Goal: Task Accomplishment & Management: Complete application form

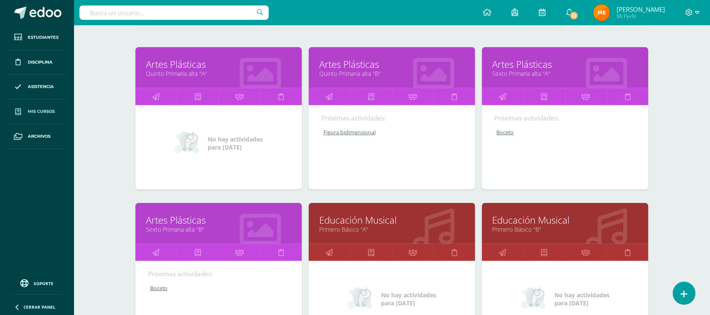
scroll to position [110, 0]
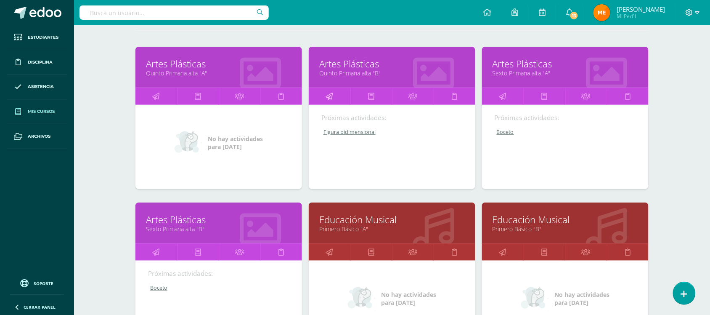
click at [330, 96] on icon at bounding box center [329, 96] width 7 height 16
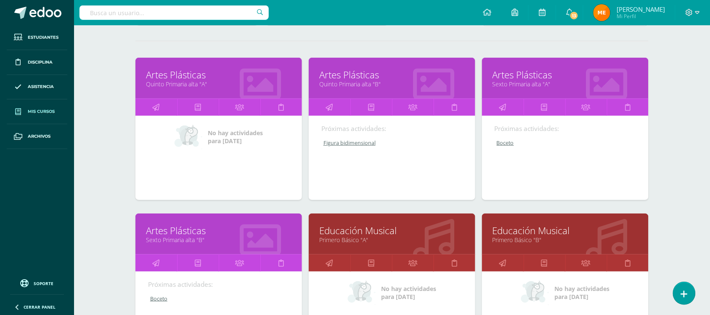
scroll to position [99, 0]
click at [505, 100] on icon at bounding box center [502, 106] width 7 height 16
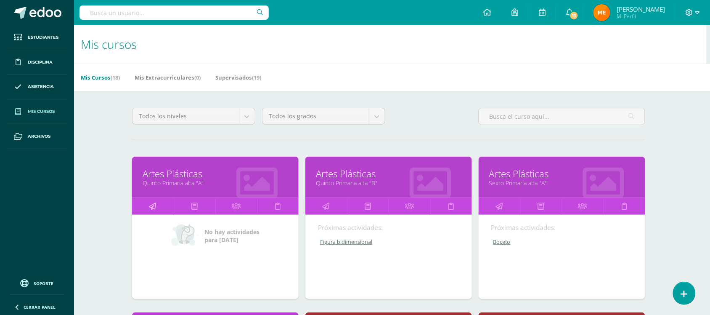
click at [158, 204] on link at bounding box center [153, 206] width 42 height 17
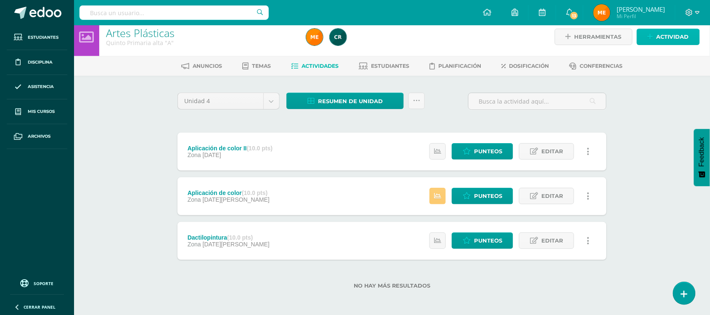
click at [657, 36] on span "Actividad" at bounding box center [673, 37] width 32 height 16
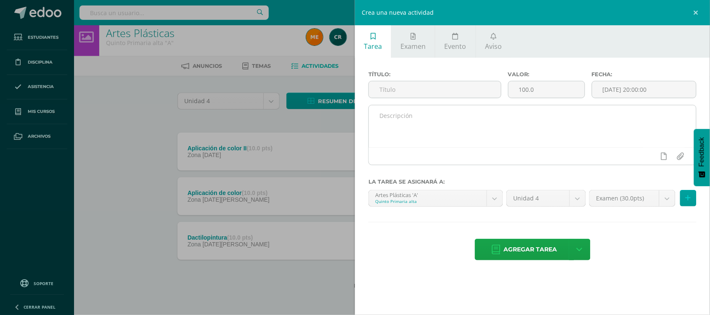
click at [405, 130] on textarea at bounding box center [532, 126] width 327 height 42
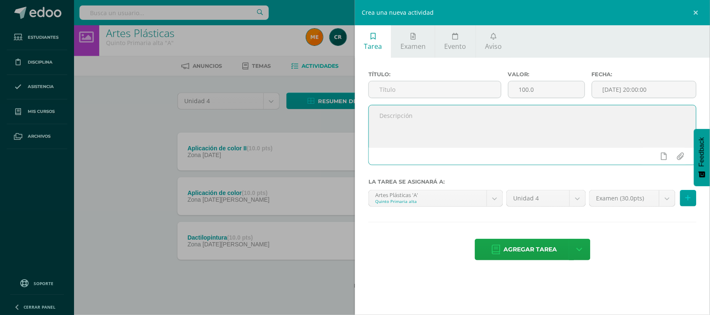
paste textarea "+Desarrollo de tema +Ejercicio 2D"
type textarea "+Desarrollo de tema +Ejercicio 2D"
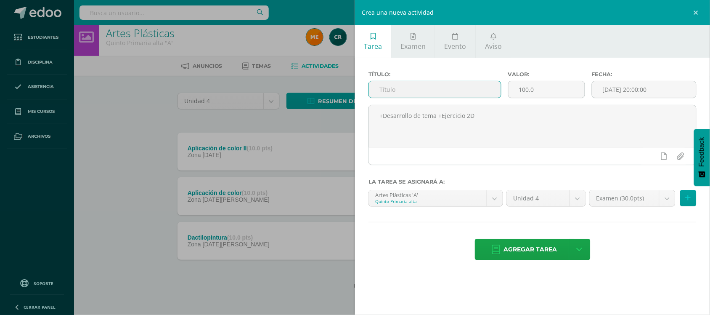
click at [413, 87] on input "text" at bounding box center [435, 89] width 132 height 16
type input "Figura bidimensional"
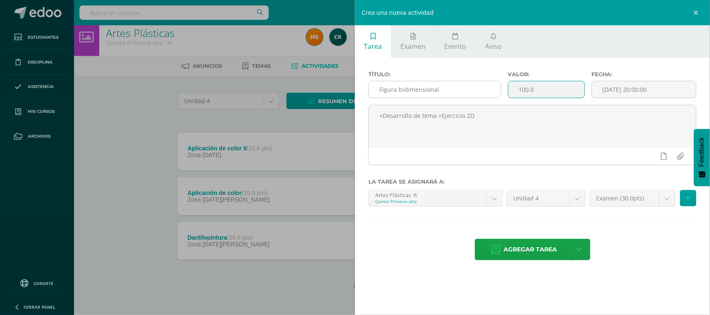
drag, startPoint x: 567, startPoint y: 92, endPoint x: 485, endPoint y: 89, distance: 82.5
click at [485, 89] on div "Título: Figura bidimensional Valor: 100.0 Fecha: 2025-09-12 20:00:00" at bounding box center [532, 88] width 335 height 34
type input "10"
click at [611, 93] on input "[DATE] 20:00:00" at bounding box center [644, 89] width 104 height 16
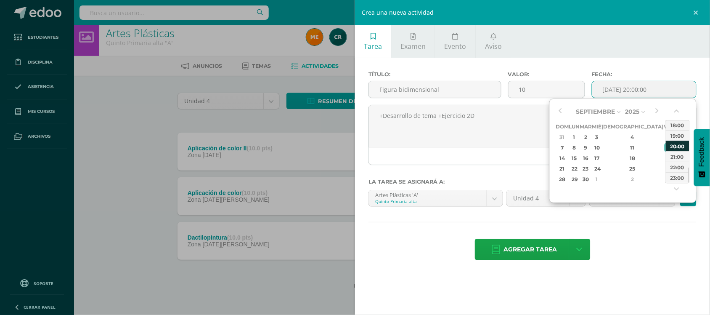
click at [674, 149] on div "20:00" at bounding box center [678, 145] width 24 height 11
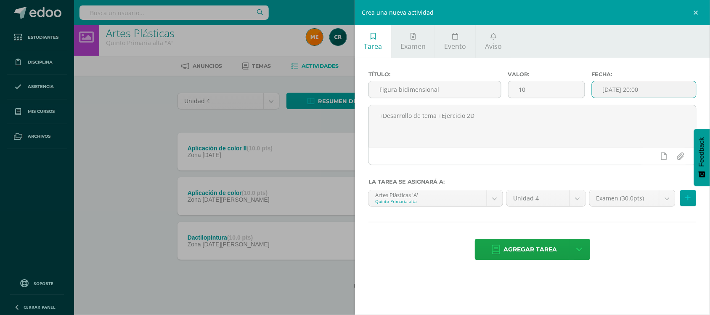
click at [669, 88] on input "2025-09-12 20:00" at bounding box center [644, 89] width 104 height 16
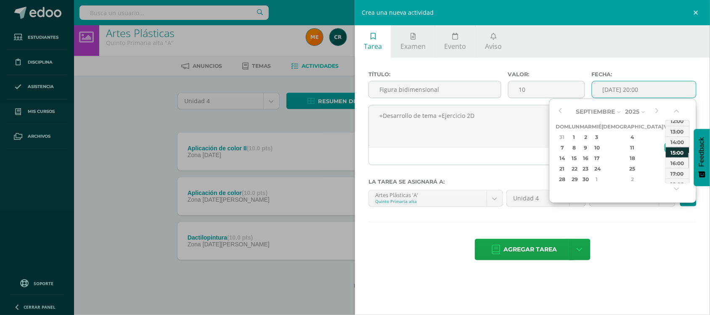
click at [680, 155] on div "15:00" at bounding box center [678, 152] width 24 height 11
type input "2025-09-12 15:00"
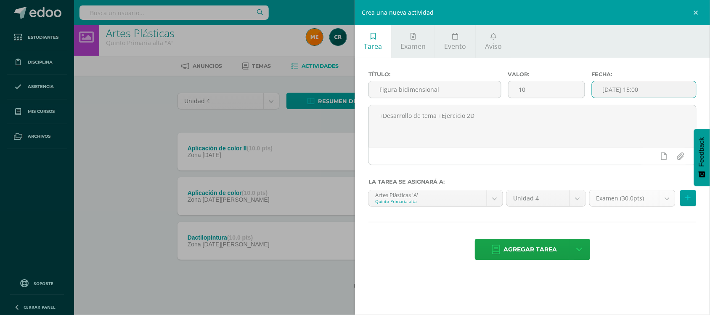
click at [668, 200] on body "Estudiantes Disciplina Asistencia Mis cursos Archivos Soporte Centro de ayuda Ú…" at bounding box center [355, 153] width 710 height 323
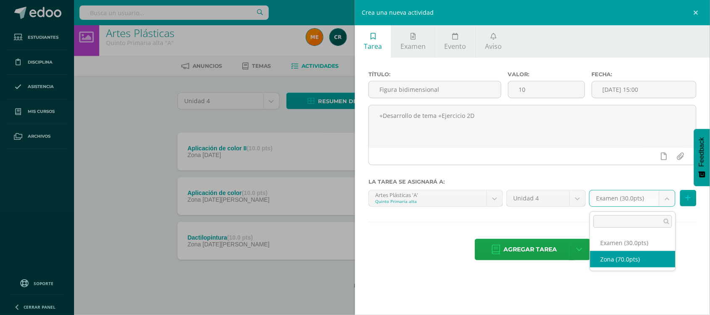
select select "107767"
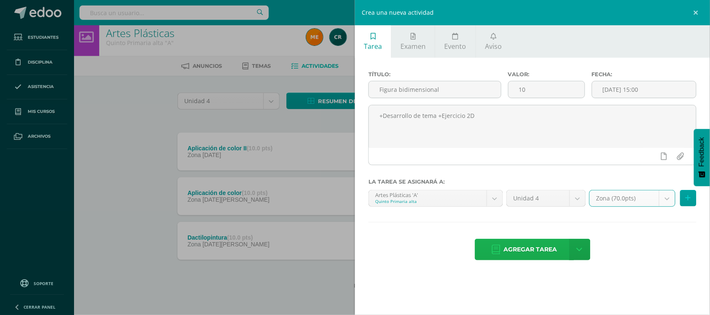
click at [545, 250] on span "Agregar tarea" at bounding box center [530, 249] width 53 height 21
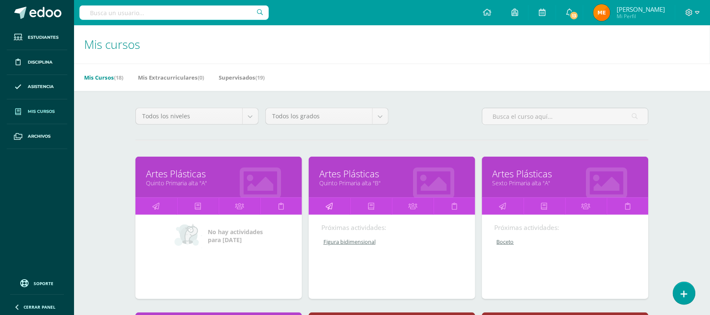
click at [332, 200] on icon at bounding box center [329, 206] width 7 height 16
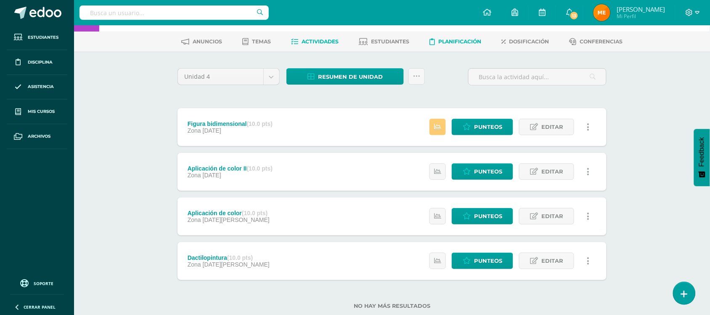
scroll to position [53, 0]
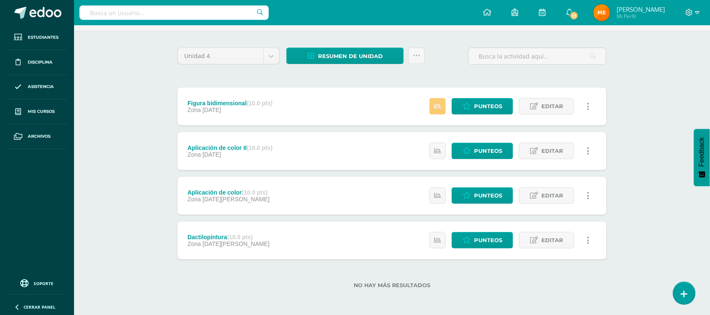
click at [320, 117] on div "Figura bidimensional (10.0 pts) Zona 11 de Septiembre Estatus de Actividad: 2 E…" at bounding box center [391, 106] width 429 height 38
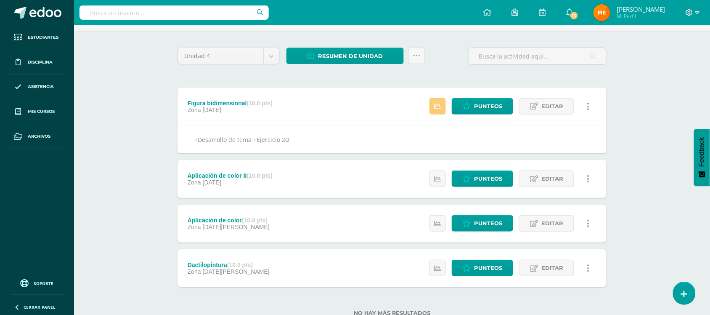
copy div "+Desarrollo de tema +Ejercicio 2D"
drag, startPoint x: 306, startPoint y: 138, endPoint x: 188, endPoint y: 141, distance: 117.8
click at [188, 141] on div "+Desarrollo de tema +Ejercicio 2D" at bounding box center [391, 139] width 429 height 28
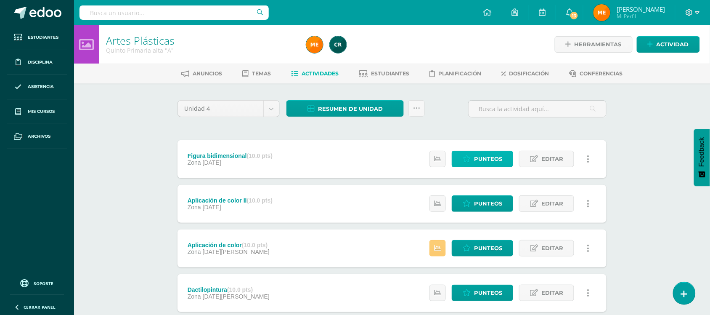
click at [506, 161] on link "Punteos" at bounding box center [482, 159] width 61 height 16
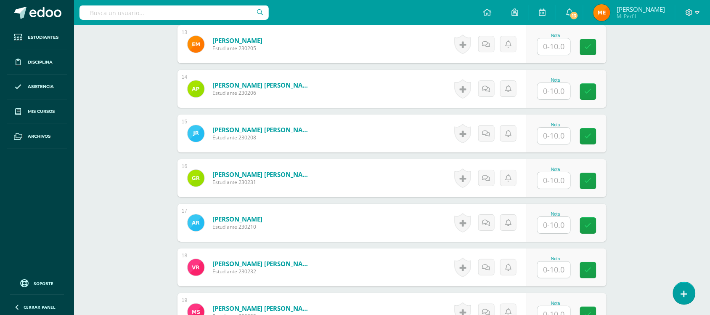
scroll to position [811, 0]
click at [548, 174] on input "text" at bounding box center [554, 180] width 33 height 16
type input "10"
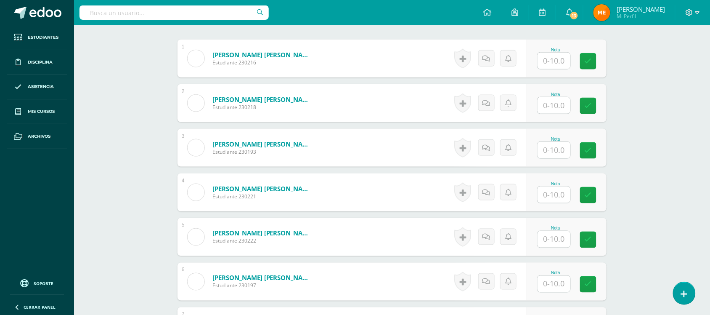
scroll to position [224, 0]
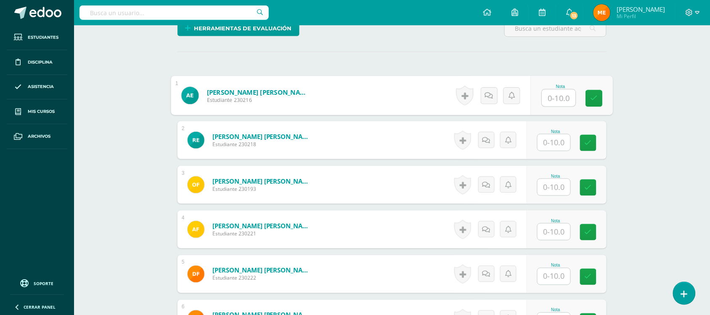
click at [562, 103] on input "text" at bounding box center [559, 98] width 34 height 17
type input "8"
click at [492, 99] on icon at bounding box center [489, 95] width 8 height 7
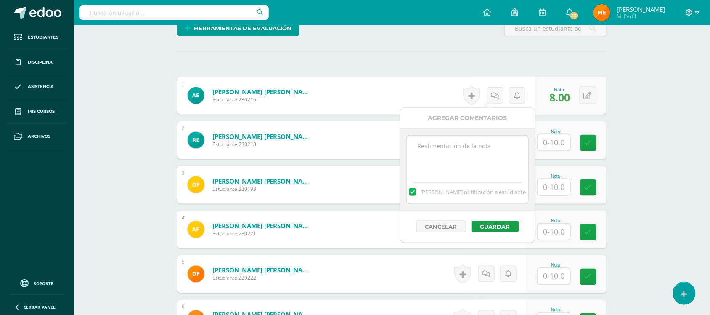
click at [489, 142] on textarea at bounding box center [468, 156] width 122 height 42
type textarea "Sin fondo-"
click at [495, 225] on button "Guardar" at bounding box center [495, 226] width 48 height 11
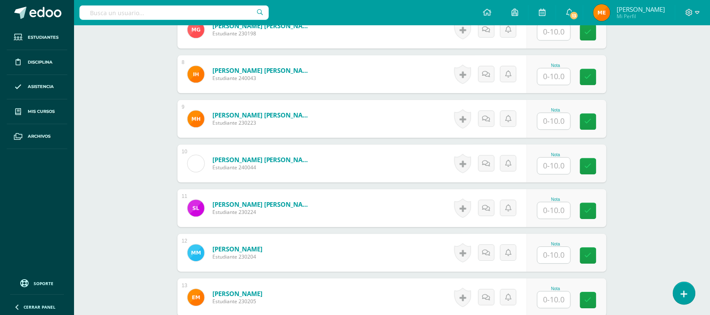
scroll to position [558, 0]
click at [561, 209] on input "text" at bounding box center [554, 209] width 33 height 16
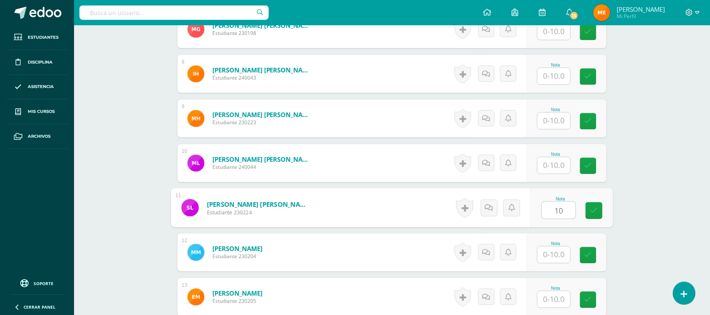
type input "10"
click at [647, 180] on div "Artes Plásticas Quinto Primaria alta "A" Herramientas Detalle de asistencias Ac…" at bounding box center [392, 74] width 636 height 1212
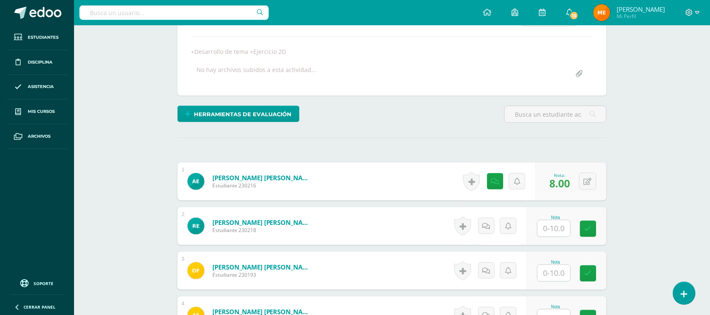
scroll to position [199, 0]
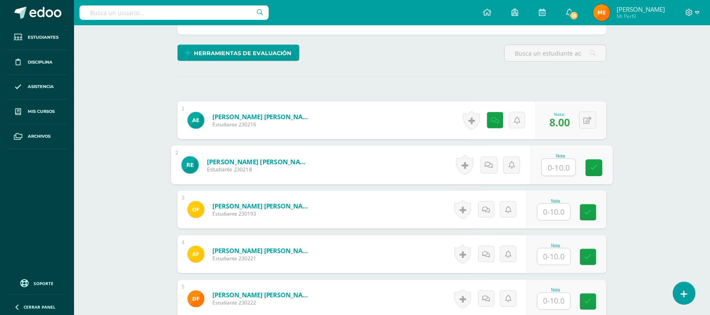
click at [558, 164] on input "text" at bounding box center [559, 167] width 34 height 17
type input "10"
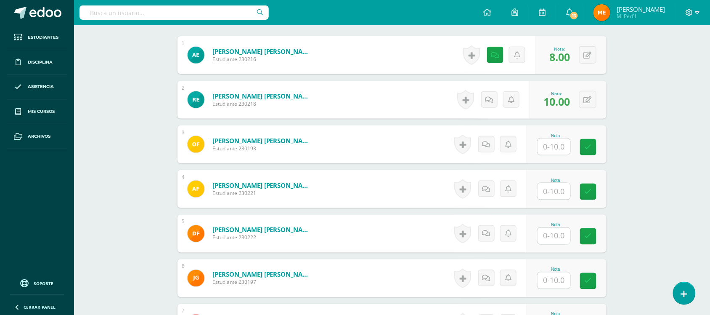
scroll to position [265, 0]
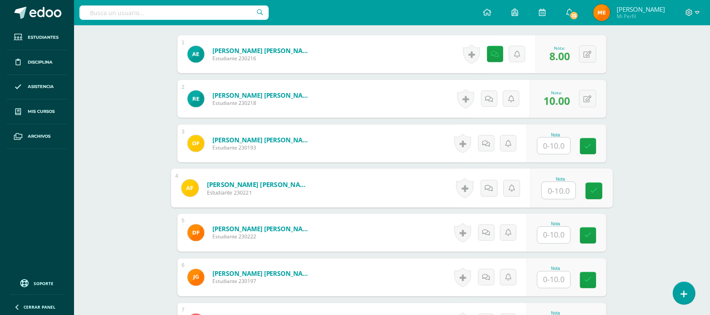
click at [556, 191] on input "text" at bounding box center [559, 190] width 34 height 17
type input "0"
click at [483, 194] on link at bounding box center [489, 188] width 17 height 17
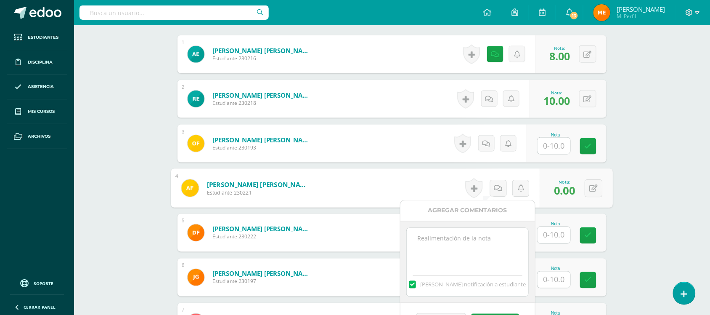
click at [493, 243] on textarea at bounding box center [468, 249] width 122 height 42
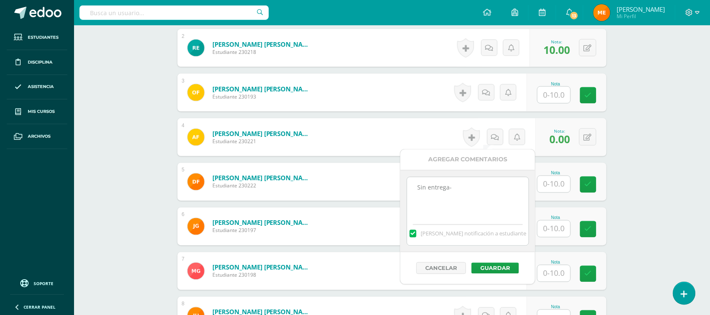
scroll to position [317, 0]
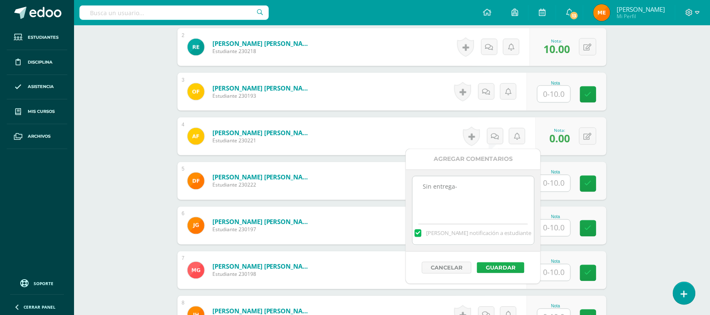
type textarea "Sin entrega-"
click at [509, 266] on button "Guardar" at bounding box center [501, 267] width 48 height 11
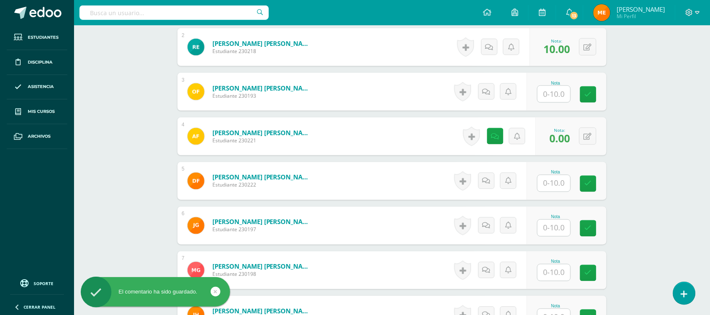
click at [549, 180] on input "text" at bounding box center [554, 183] width 33 height 16
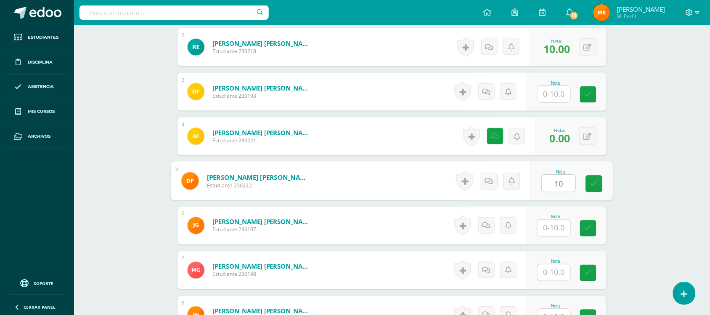
type input "10"
click at [634, 158] on div "Artes Plásticas Quinto Primaria alta "A" Herramientas Detalle de asistencias Ac…" at bounding box center [392, 315] width 636 height 1212
drag, startPoint x: 634, startPoint y: 158, endPoint x: 642, endPoint y: 156, distance: 7.9
click at [642, 156] on div "Artes Plásticas Quinto Primaria alta "A" Herramientas Detalle de asistencias Ac…" at bounding box center [392, 315] width 636 height 1212
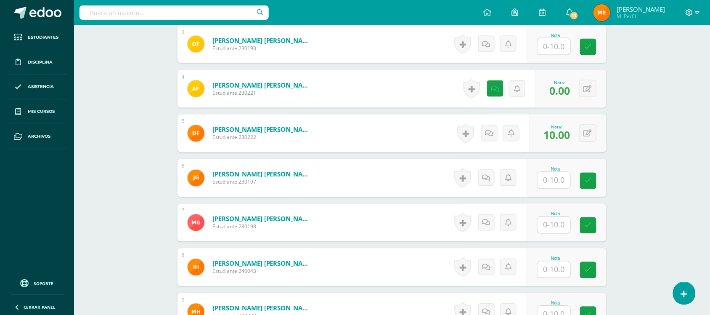
scroll to position [365, 0]
click at [559, 225] on input "text" at bounding box center [559, 224] width 34 height 17
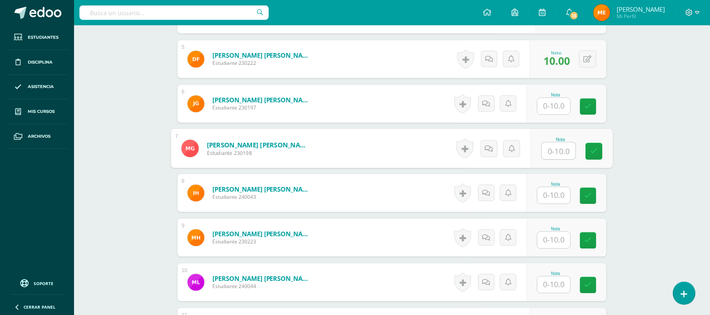
scroll to position [439, 0]
type input "10"
click at [640, 164] on div "Artes Plásticas Quinto Primaria alta "A" Herramientas Detalle de asistencias Ac…" at bounding box center [392, 193] width 636 height 1212
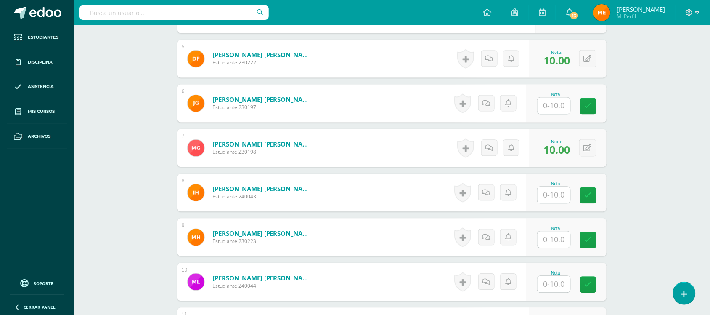
click at [562, 196] on input "text" at bounding box center [554, 195] width 33 height 16
click at [547, 104] on input "text" at bounding box center [559, 106] width 34 height 17
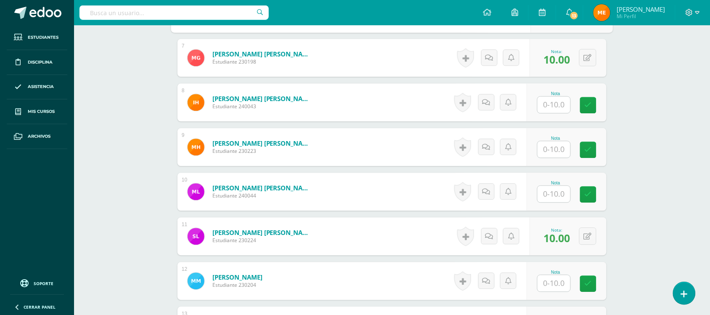
scroll to position [530, 0]
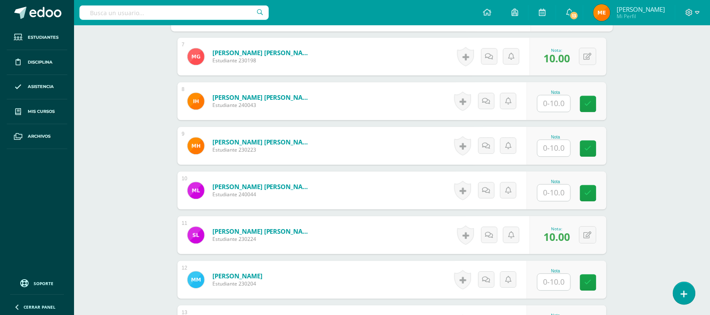
type input "10"
click at [567, 147] on input "text" at bounding box center [554, 148] width 33 height 16
type input "10"
click at [551, 198] on input "text" at bounding box center [559, 192] width 34 height 17
click at [665, 140] on div "Artes Plásticas Quinto Primaria alta "A" Herramientas Detalle de asistencias Ac…" at bounding box center [392, 101] width 636 height 1212
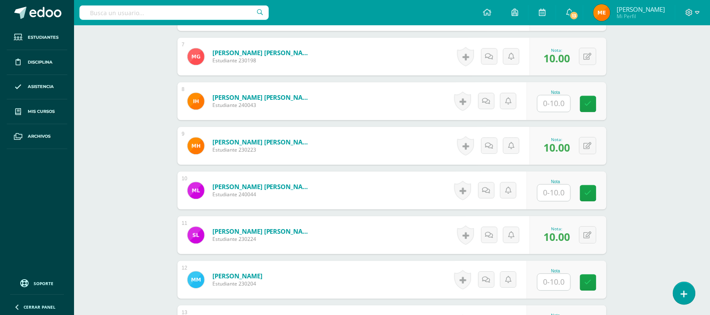
click at [560, 194] on input "text" at bounding box center [554, 192] width 33 height 16
type input "8"
click at [489, 193] on icon at bounding box center [489, 189] width 8 height 7
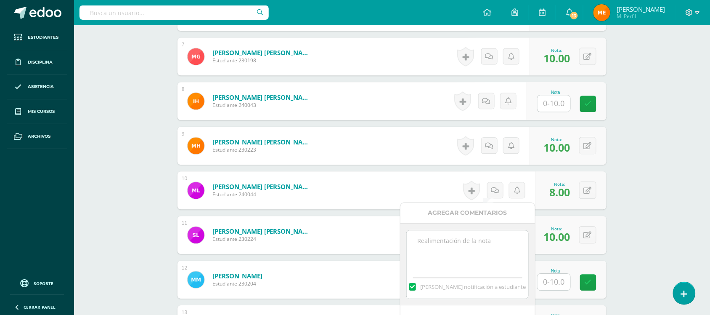
click at [486, 240] on textarea at bounding box center [468, 251] width 122 height 42
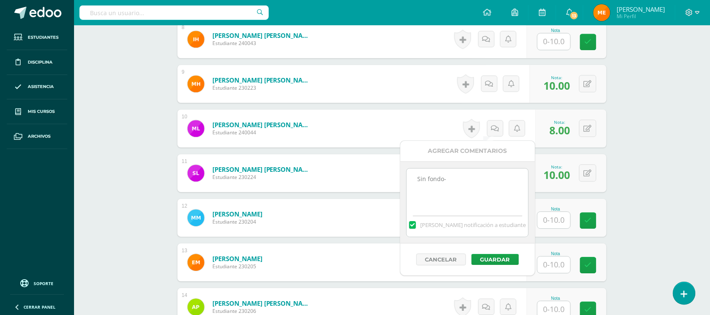
scroll to position [593, 0]
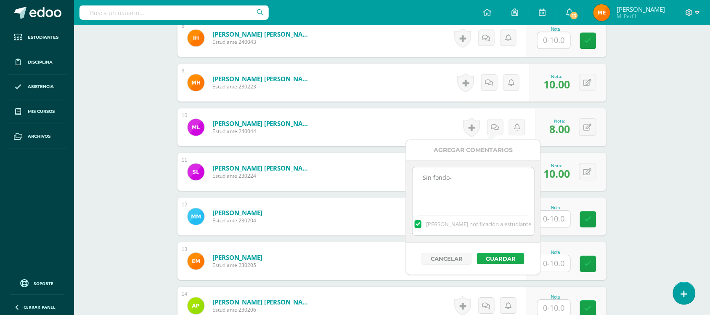
type textarea "Sin fondo-"
click at [495, 261] on button "Guardar" at bounding box center [501, 258] width 48 height 11
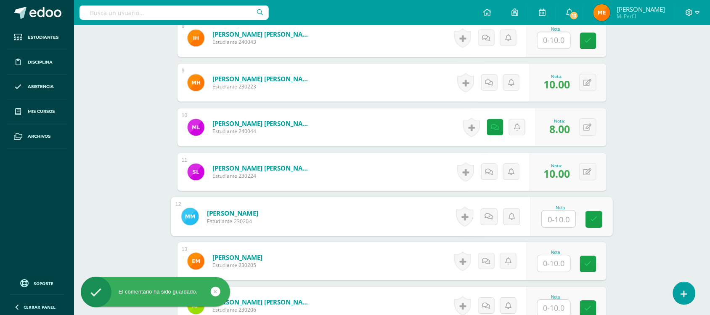
click at [551, 216] on input "text" at bounding box center [559, 218] width 34 height 17
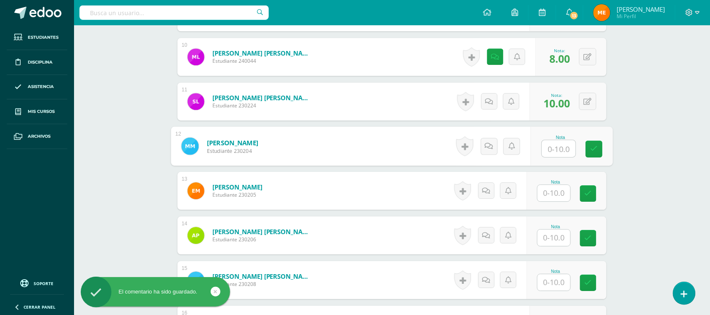
scroll to position [665, 0]
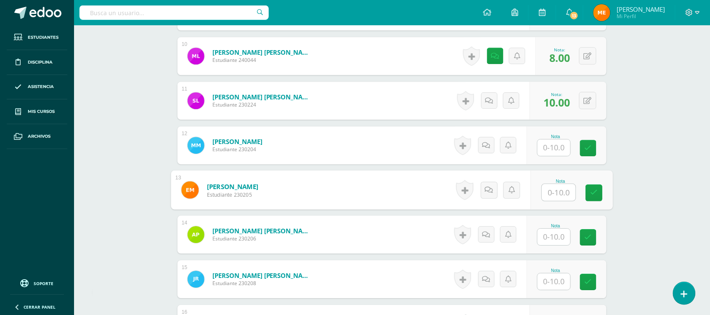
click at [559, 196] on input "text" at bounding box center [559, 192] width 34 height 17
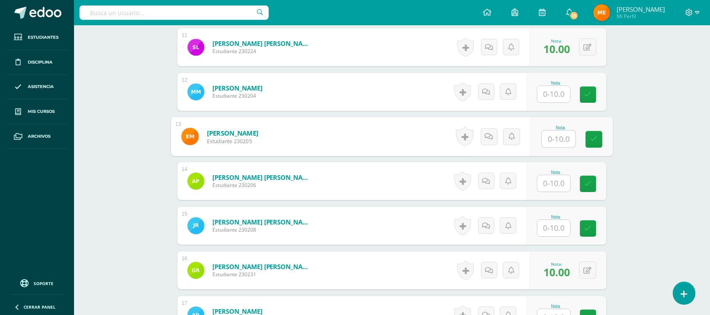
scroll to position [728, 0]
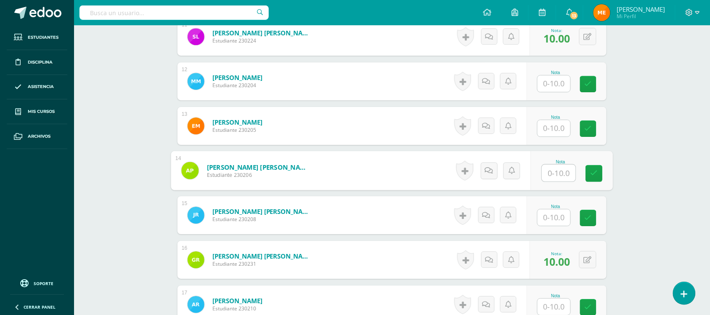
click at [557, 176] on input "text" at bounding box center [559, 172] width 34 height 17
type input "10"
click at [556, 223] on input "text" at bounding box center [554, 217] width 33 height 16
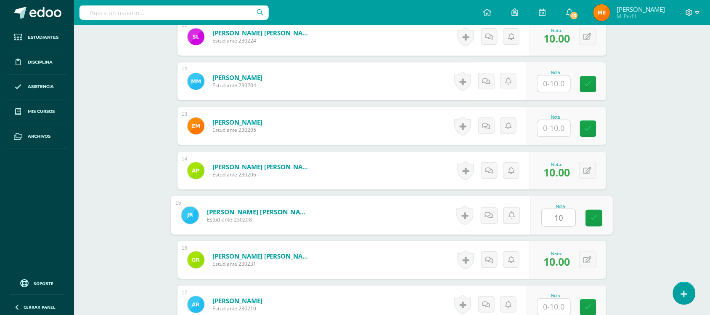
type input "10"
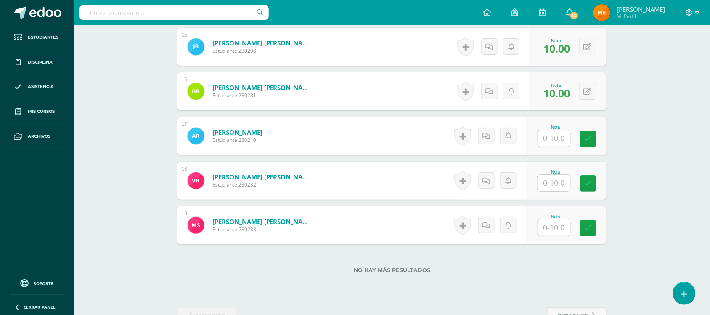
scroll to position [897, 0]
click at [556, 135] on input "text" at bounding box center [554, 138] width 33 height 16
type input "10"
click at [559, 188] on input "text" at bounding box center [554, 182] width 33 height 16
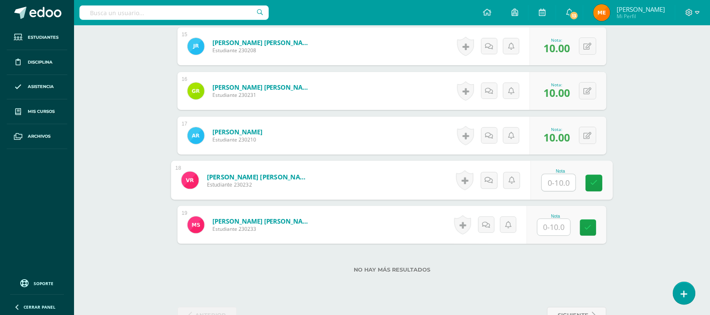
click at [556, 224] on input "text" at bounding box center [554, 227] width 33 height 16
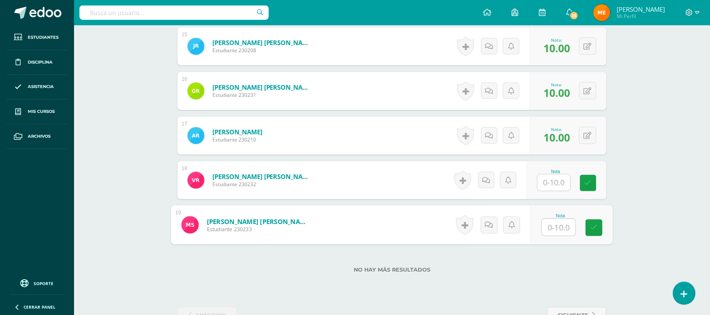
type input "0"
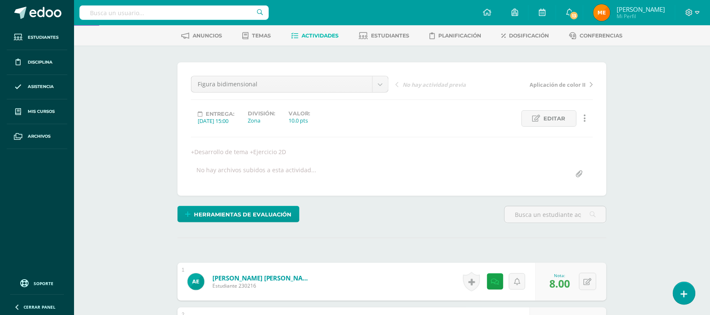
scroll to position [0, 0]
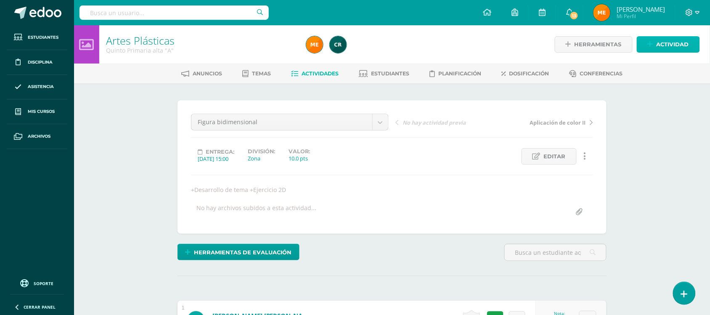
click at [662, 44] on span "Actividad" at bounding box center [673, 45] width 32 height 16
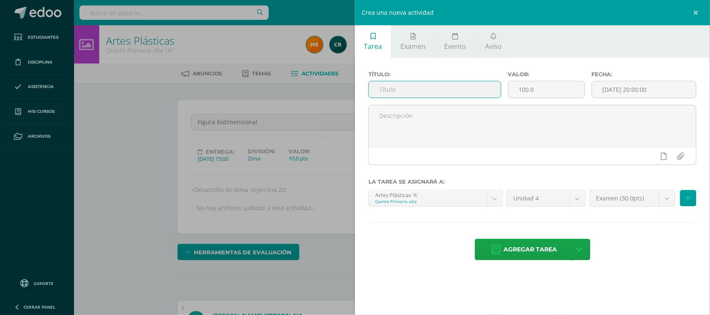
click at [472, 89] on input "text" at bounding box center [435, 89] width 132 height 16
type input "Figura bidimensional"
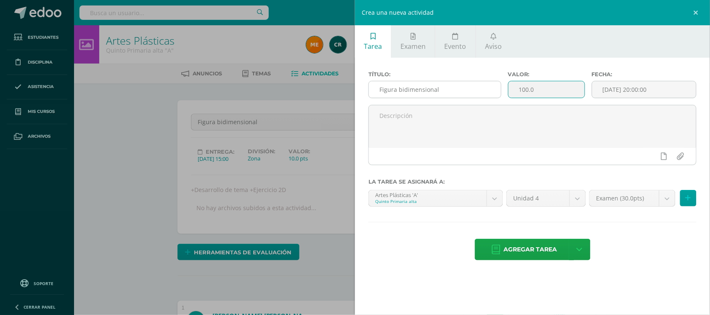
drag, startPoint x: 550, startPoint y: 88, endPoint x: 485, endPoint y: 87, distance: 65.2
click at [485, 87] on div "Título: Figura bidimensional Valor: 100.0 Fecha: 2025-09-12 20:00:00" at bounding box center [532, 88] width 335 height 34
type input "10"
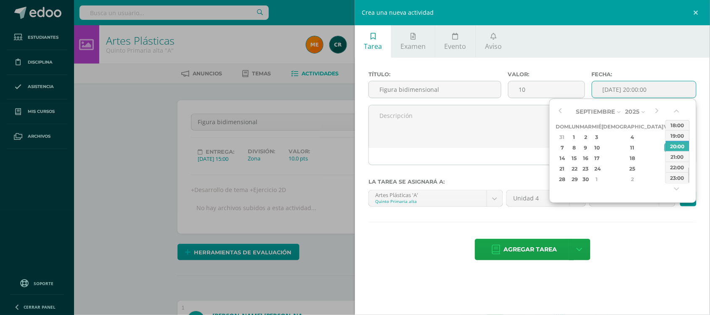
click at [623, 89] on input "[DATE] 20:00:00" at bounding box center [644, 89] width 104 height 16
click at [676, 146] on div "15:00" at bounding box center [678, 143] width 24 height 11
type input "2025-09-12 15:00"
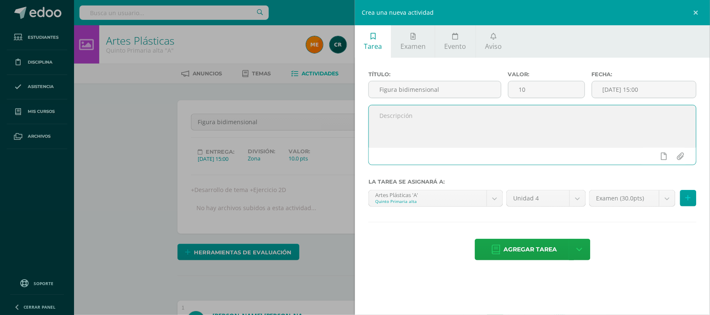
click at [628, 133] on textarea at bounding box center [532, 126] width 327 height 42
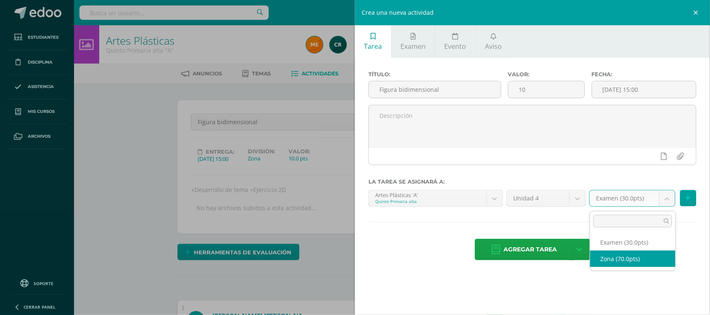
select select "107767"
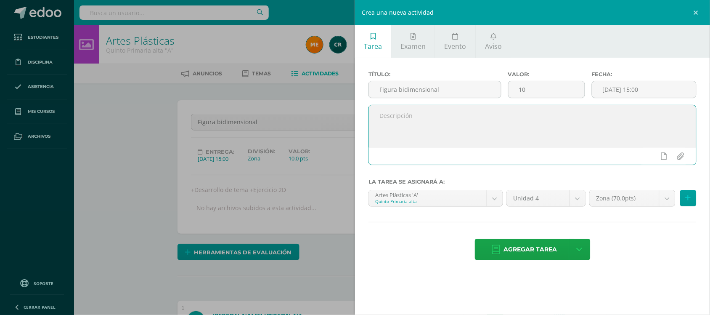
click at [583, 132] on textarea at bounding box center [532, 126] width 327 height 42
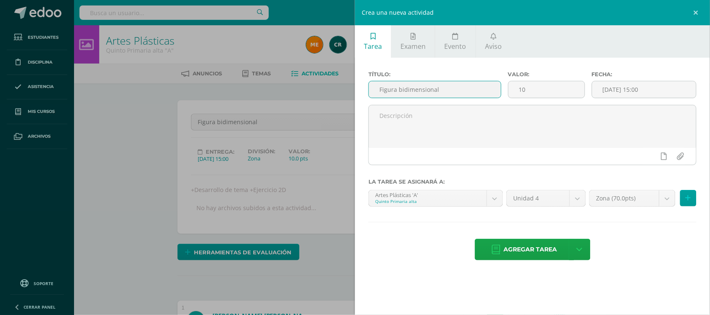
click at [404, 93] on input "Figura bidimensional" at bounding box center [435, 89] width 132 height 16
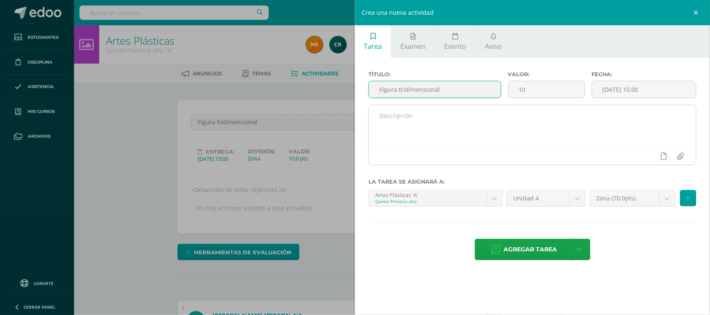
type input "Figura tridimensional"
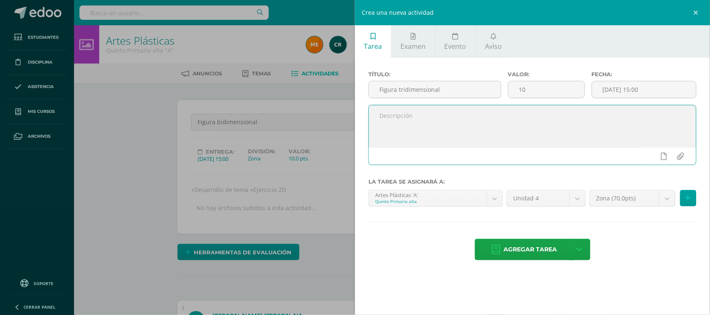
click at [454, 123] on textarea at bounding box center [532, 126] width 327 height 42
click at [420, 132] on textarea at bounding box center [532, 126] width 327 height 42
type textarea "+Desarrollo del tema +Ejercicio 3D"
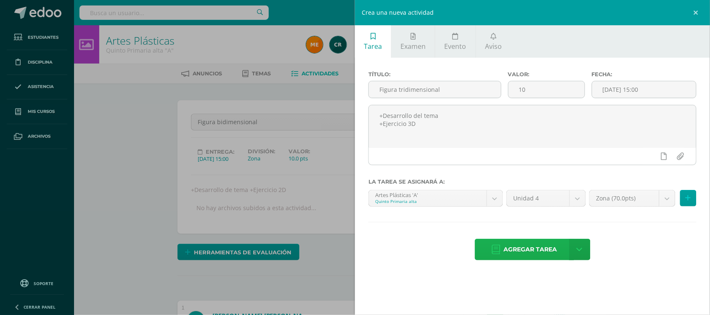
click at [545, 252] on span "Agregar tarea" at bounding box center [530, 249] width 53 height 21
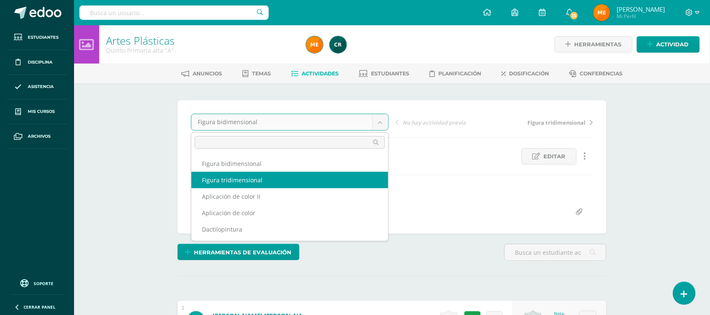
scroll to position [0, 0]
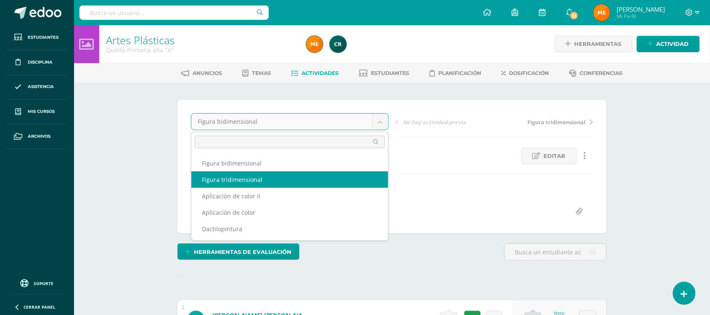
select select "/dashboard/teacher/grade-activity/109211/"
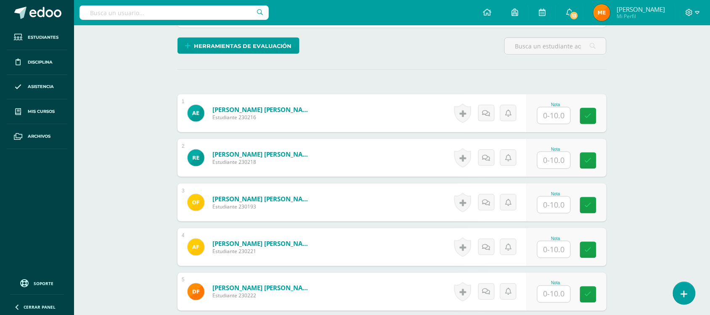
scroll to position [217, 0]
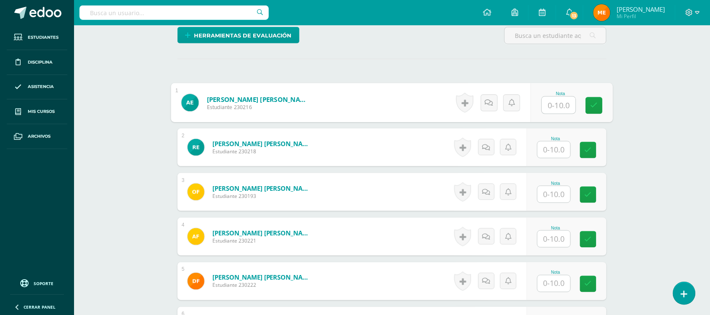
click at [547, 113] on input "text" at bounding box center [559, 105] width 34 height 17
type input "10"
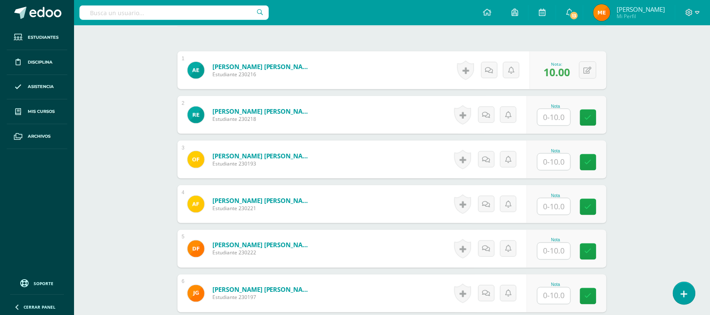
scroll to position [252, 0]
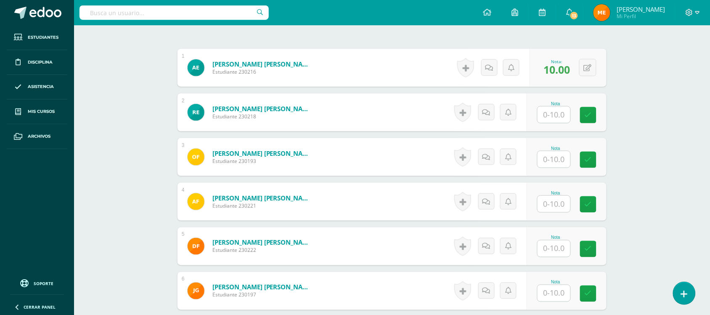
click at [571, 109] on div "Nota" at bounding box center [555, 112] width 37 height 22
click at [564, 110] on input "text" at bounding box center [554, 114] width 33 height 16
type input "10"
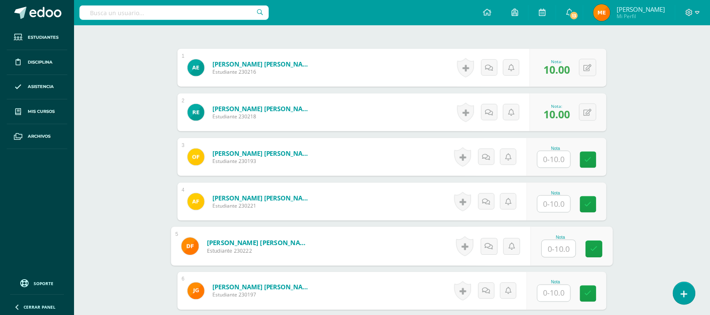
click at [545, 252] on input "text" at bounding box center [559, 248] width 34 height 17
type input "10"
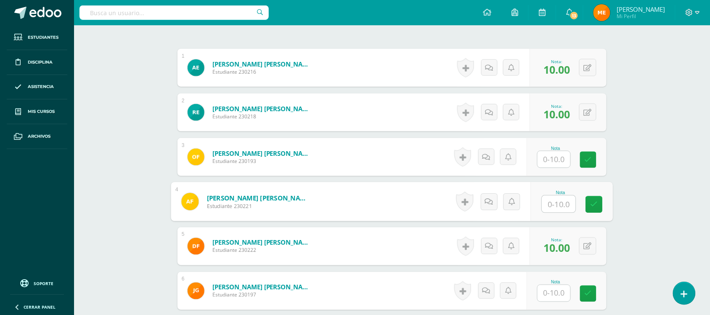
click at [562, 209] on input "text" at bounding box center [559, 204] width 34 height 17
type input "10"
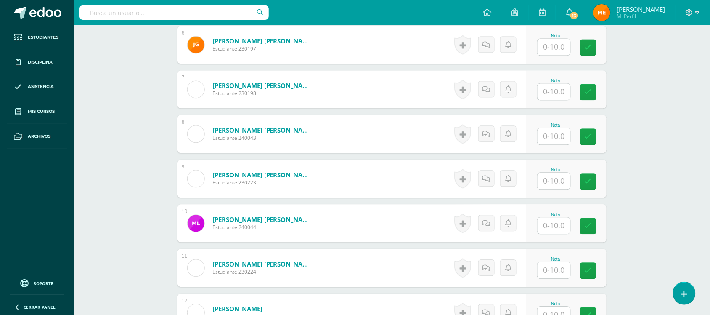
scroll to position [498, 0]
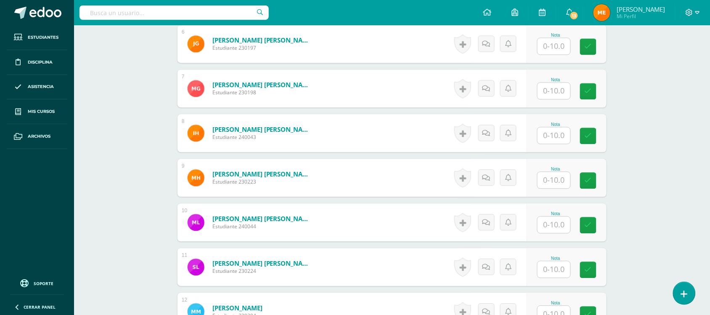
click at [549, 181] on input "text" at bounding box center [554, 180] width 33 height 16
type input "8"
click at [485, 179] on icon at bounding box center [489, 177] width 8 height 7
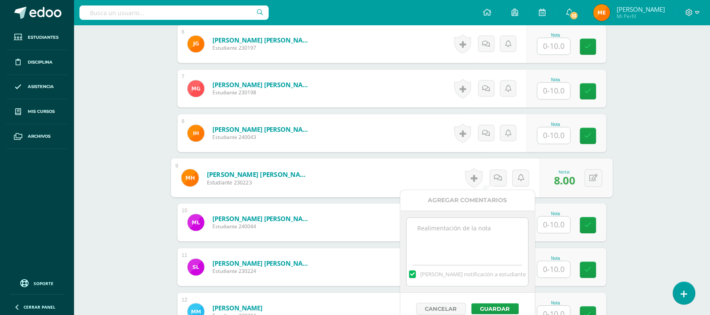
click at [466, 246] on textarea at bounding box center [468, 238] width 122 height 42
type textarea "Proporciones-"
click at [495, 308] on button "Guardar" at bounding box center [495, 308] width 48 height 11
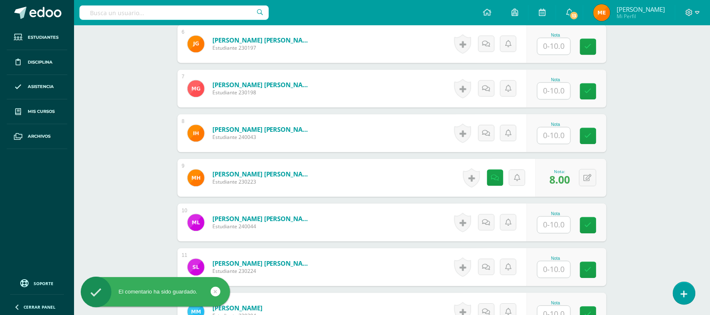
click at [689, 99] on div "Artes Plásticas Quinto Primaria alta "A" Herramientas Detalle de asistencias Ac…" at bounding box center [392, 133] width 636 height 1212
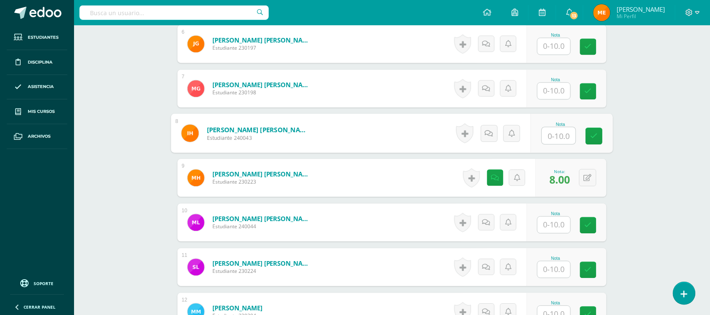
click at [556, 130] on input "text" at bounding box center [559, 135] width 34 height 17
type input "10"
click at [665, 140] on div "Artes Plásticas Quinto Primaria alta "A" Herramientas Detalle de asistencias Ac…" at bounding box center [392, 133] width 636 height 1212
click at [550, 45] on input "text" at bounding box center [554, 46] width 33 height 16
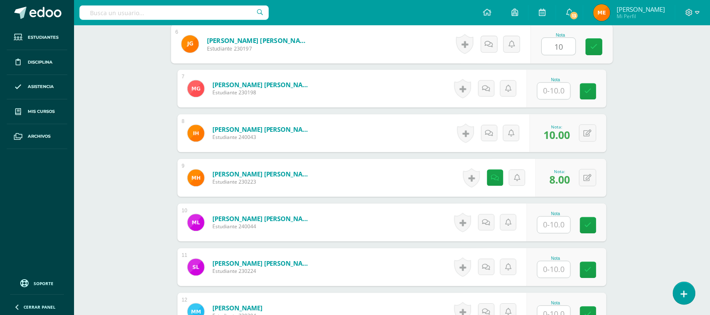
type input "10"
click at [631, 95] on div "Artes Plásticas Quinto Primaria alta "A" Herramientas Detalle de asistencias Ac…" at bounding box center [392, 133] width 636 height 1212
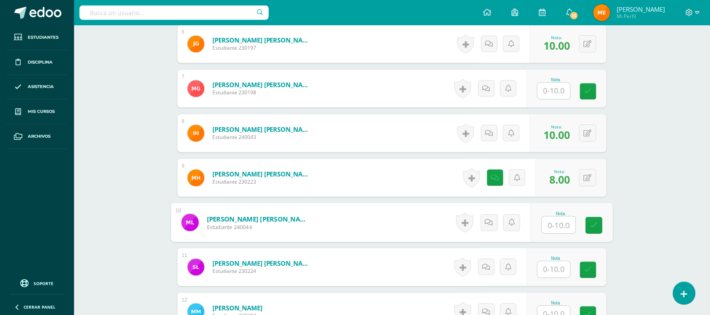
click at [548, 226] on input "text" at bounding box center [559, 224] width 34 height 17
type input "10"
click at [651, 188] on div "Artes Plásticas Quinto Primaria alta "A" Herramientas Detalle de asistencias Ac…" at bounding box center [392, 133] width 636 height 1212
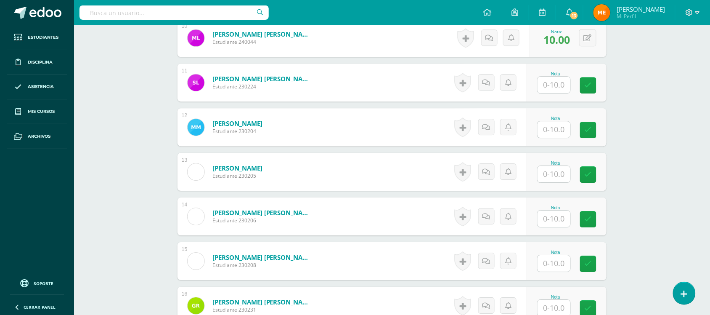
scroll to position [689, 0]
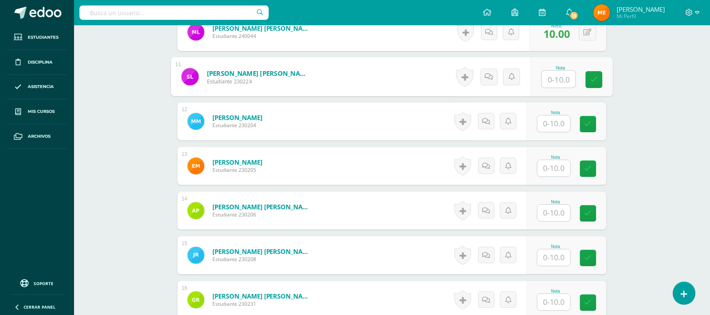
click at [559, 82] on input "text" at bounding box center [559, 79] width 34 height 17
type input "10"
click at [562, 257] on input "text" at bounding box center [554, 257] width 33 height 16
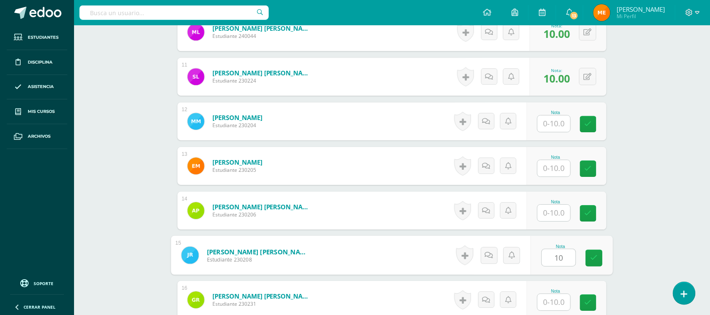
type input "10"
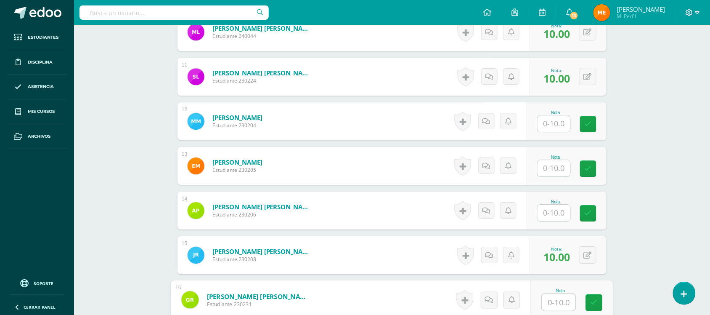
click at [567, 297] on input "text" at bounding box center [559, 302] width 34 height 17
type input "10"
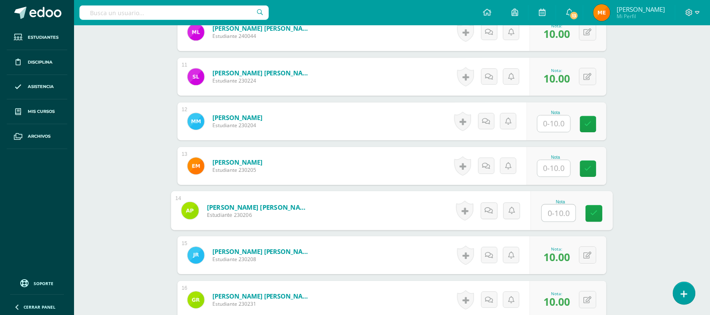
click at [556, 214] on input "text" at bounding box center [559, 212] width 34 height 17
type input "10"
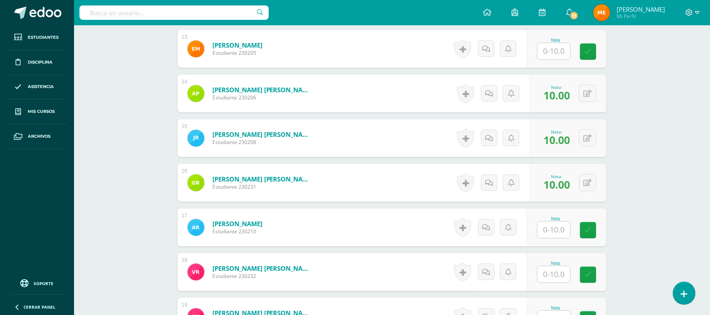
scroll to position [874, 0]
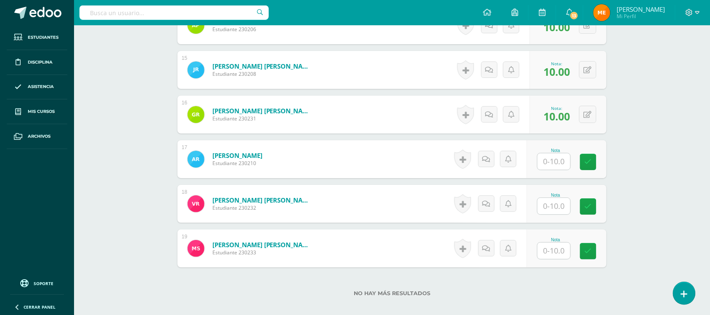
click at [562, 249] on input "text" at bounding box center [554, 250] width 33 height 16
type input "8"
click at [485, 249] on icon at bounding box center [489, 247] width 8 height 7
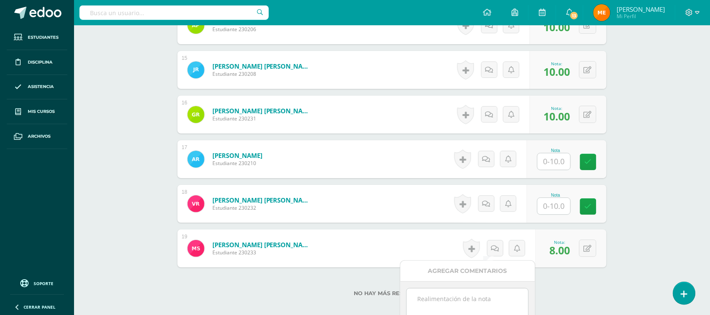
click at [490, 295] on textarea at bounding box center [468, 309] width 122 height 42
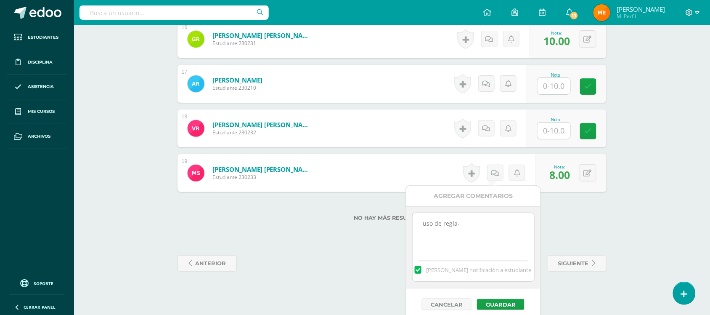
scroll to position [949, 0]
type textarea "uso de regla-"
click at [516, 305] on button "Guardar" at bounding box center [501, 303] width 48 height 11
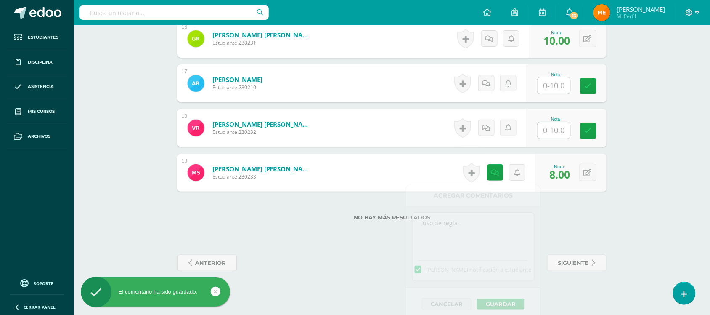
scroll to position [922, 0]
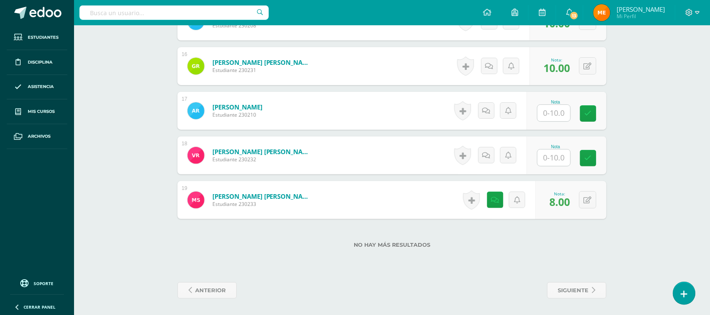
click at [552, 116] on input "text" at bounding box center [554, 113] width 33 height 16
type input "10"
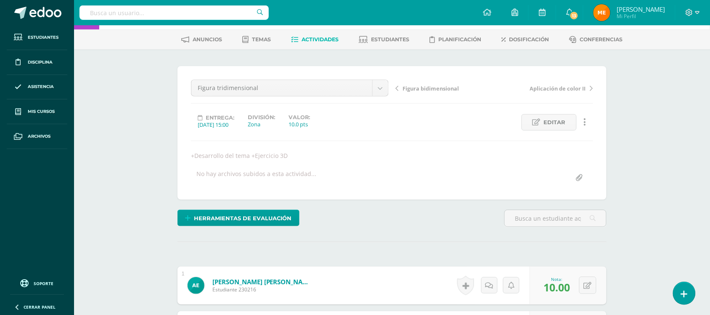
scroll to position [0, 0]
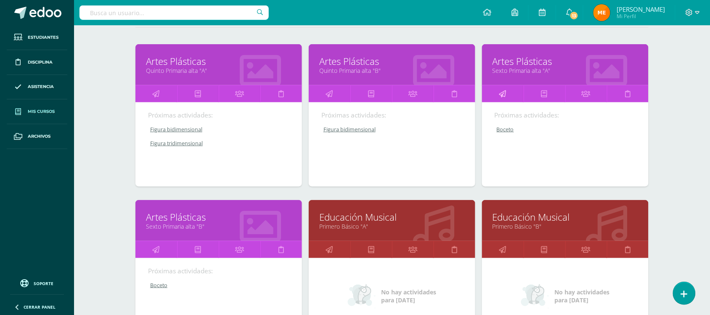
scroll to position [146, 0]
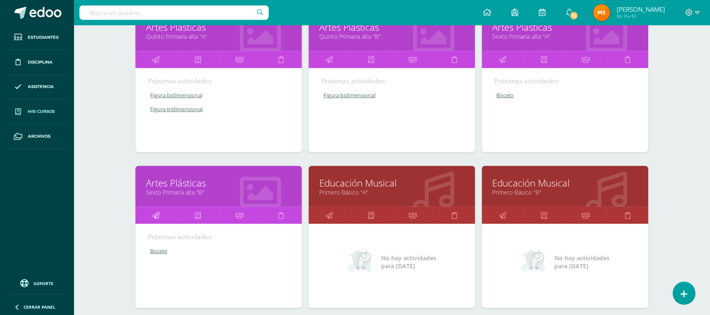
click at [156, 215] on icon at bounding box center [156, 215] width 7 height 16
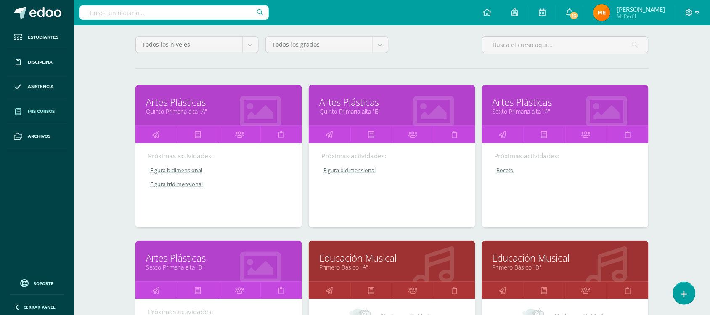
scroll to position [70, 0]
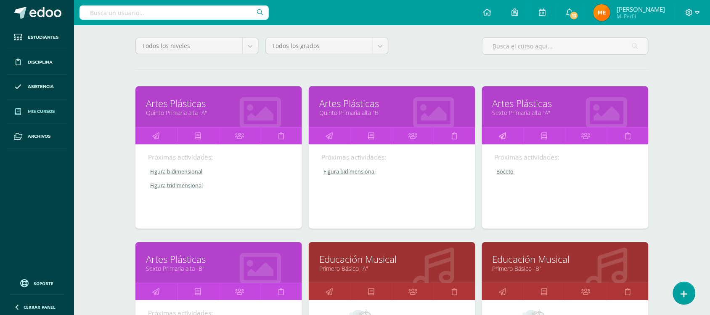
click at [504, 135] on icon at bounding box center [502, 135] width 7 height 16
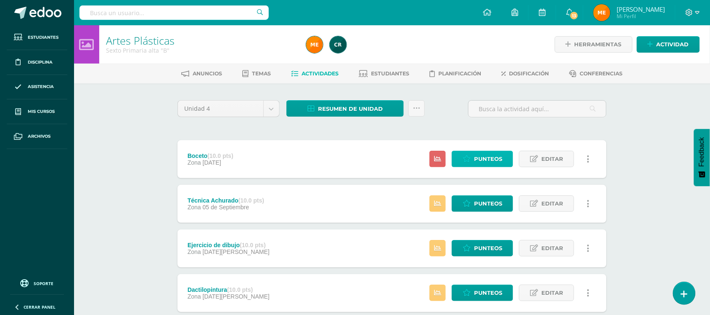
click at [498, 157] on span "Punteos" at bounding box center [488, 159] width 28 height 16
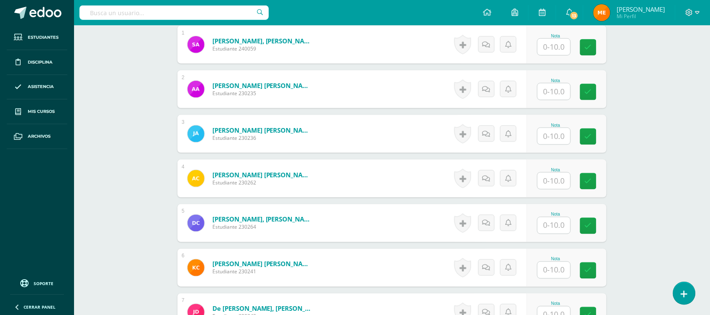
scroll to position [283, 0]
click at [556, 44] on input "text" at bounding box center [559, 46] width 34 height 17
click at [545, 92] on input "text" at bounding box center [554, 91] width 33 height 16
type input "0"
click at [493, 89] on link at bounding box center [489, 88] width 17 height 17
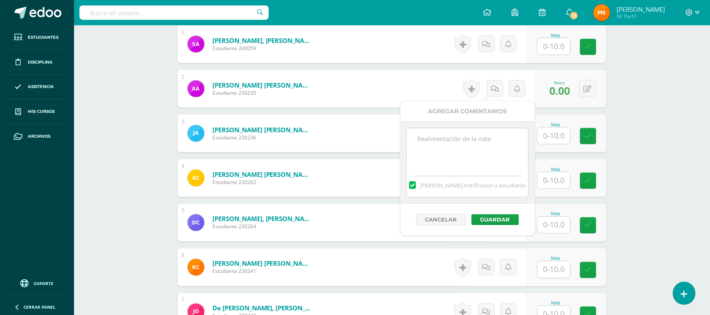
click at [492, 146] on textarea at bounding box center [468, 149] width 122 height 42
drag, startPoint x: 482, startPoint y: 146, endPoint x: 416, endPoint y: 137, distance: 66.2
click at [416, 137] on textarea "Sin entrega- no trajo el material-" at bounding box center [468, 149] width 122 height 42
click at [469, 135] on textarea "Sin entrega- no trajo el material-" at bounding box center [468, 149] width 122 height 42
drag, startPoint x: 471, startPoint y: 136, endPoint x: 419, endPoint y: 139, distance: 52.2
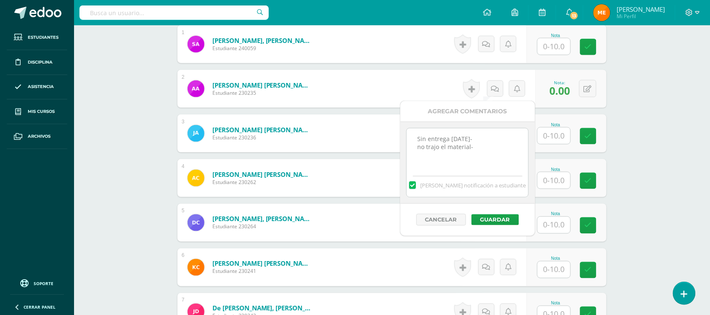
click at [419, 139] on textarea "Sin entrega [DATE]- no trajo el material-" at bounding box center [468, 149] width 122 height 42
type textarea "Sin entrega [DATE]- no trajo el material-"
click at [493, 215] on button "Guardar" at bounding box center [495, 219] width 48 height 11
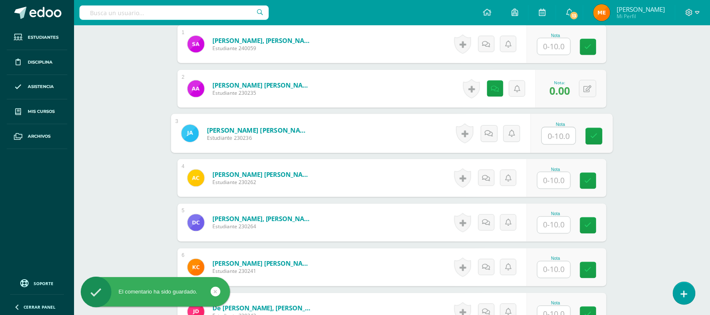
click at [562, 136] on input "text" at bounding box center [559, 135] width 34 height 17
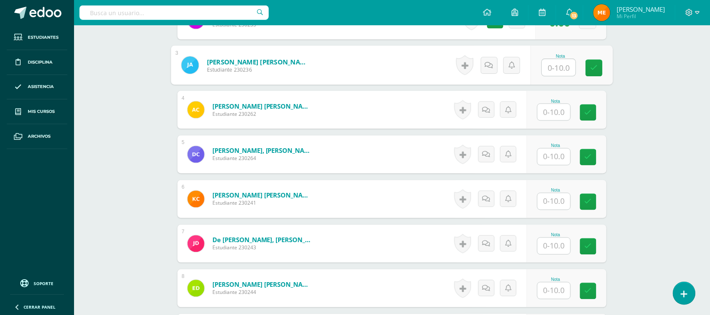
scroll to position [352, 0]
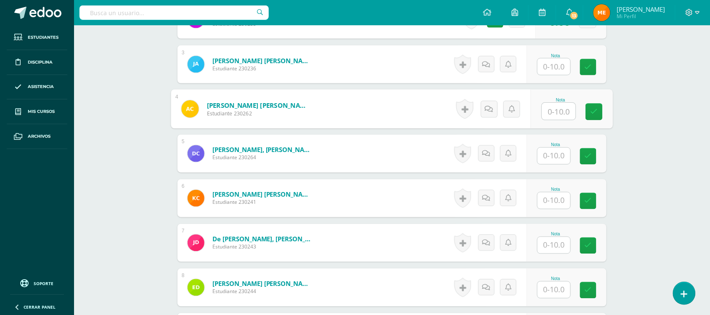
click at [556, 118] on input "text" at bounding box center [559, 111] width 34 height 17
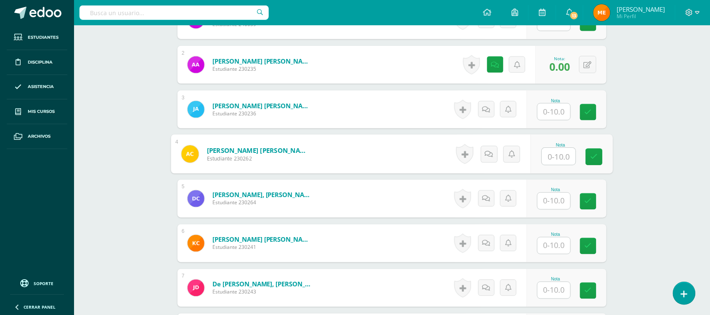
scroll to position [307, 0]
type input "7"
click at [547, 110] on input "text" at bounding box center [554, 111] width 33 height 16
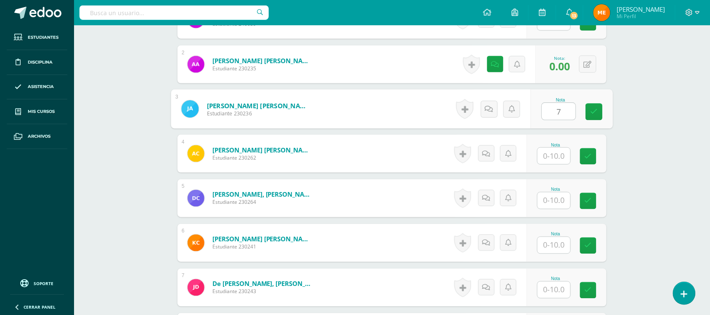
type input "7"
click at [498, 110] on div "Historial de actividad No hay historial para esta actividad Agregar Comentarios…" at bounding box center [492, 109] width 78 height 39
click at [494, 110] on icon at bounding box center [495, 109] width 8 height 7
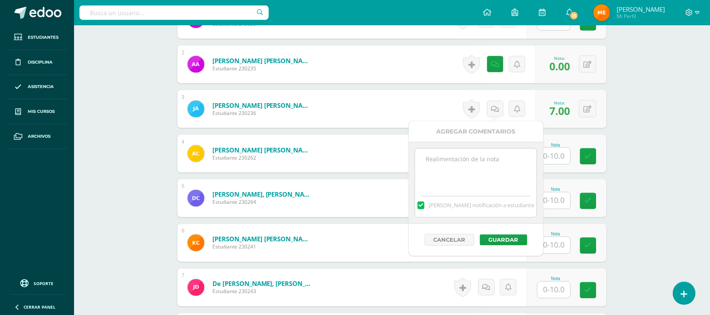
click at [485, 163] on textarea at bounding box center [476, 169] width 122 height 42
type textarea "i"
type textarea "Incompleto-"
click at [499, 238] on button "Guardar" at bounding box center [504, 239] width 48 height 11
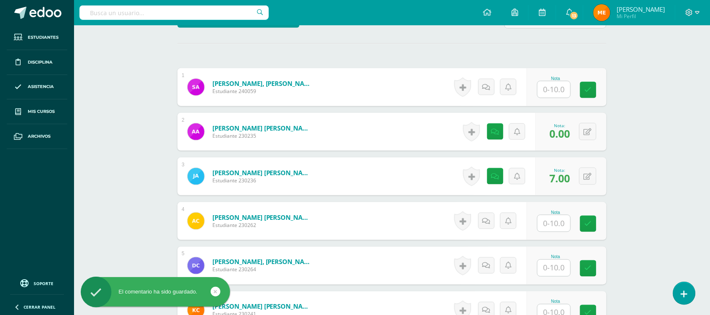
scroll to position [239, 0]
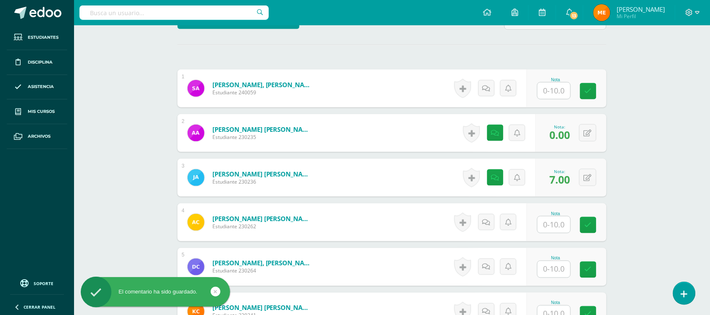
click at [549, 94] on input "text" at bounding box center [554, 90] width 33 height 16
type input "7"
click at [489, 87] on icon at bounding box center [489, 88] width 8 height 7
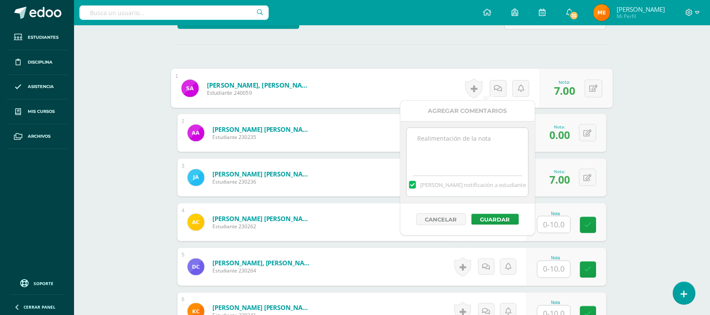
click at [482, 150] on textarea at bounding box center [468, 149] width 122 height 42
type textarea "Incompleto-"
click at [501, 217] on button "Guardar" at bounding box center [495, 219] width 48 height 11
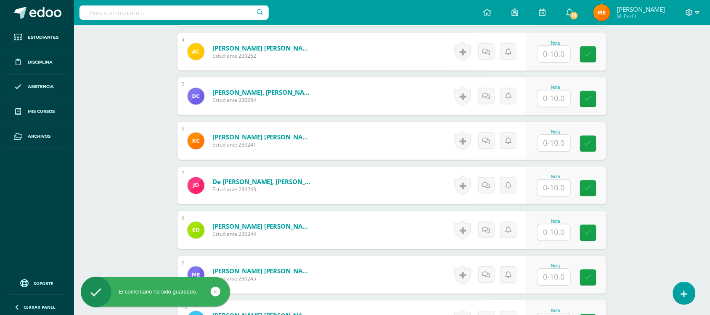
scroll to position [411, 0]
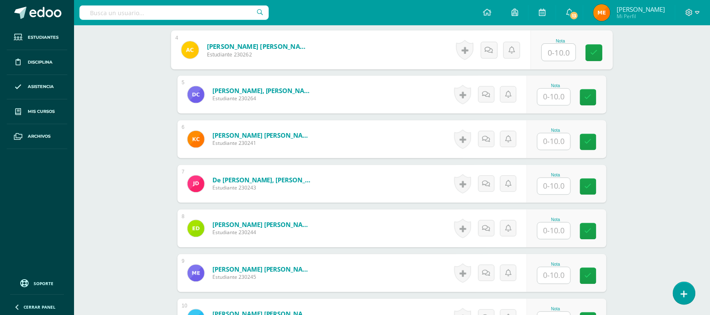
click at [562, 47] on input "text" at bounding box center [559, 52] width 34 height 17
type input "0"
click at [489, 51] on icon at bounding box center [489, 49] width 8 height 7
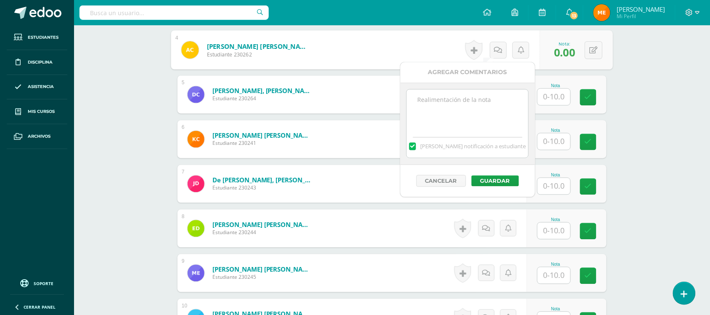
click at [489, 105] on textarea at bounding box center [468, 111] width 122 height 42
type textarea "Sin entrega-"
click at [503, 179] on button "Guardar" at bounding box center [495, 180] width 48 height 11
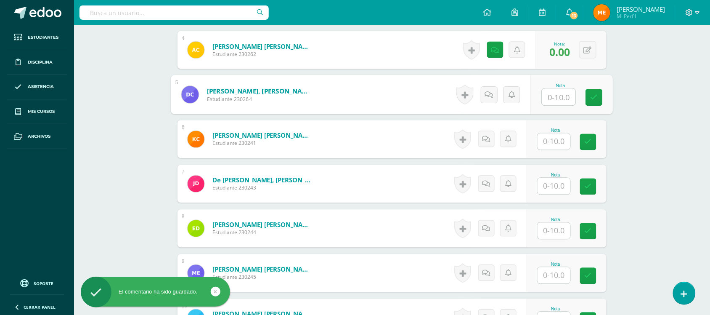
click at [554, 101] on input "text" at bounding box center [559, 97] width 34 height 17
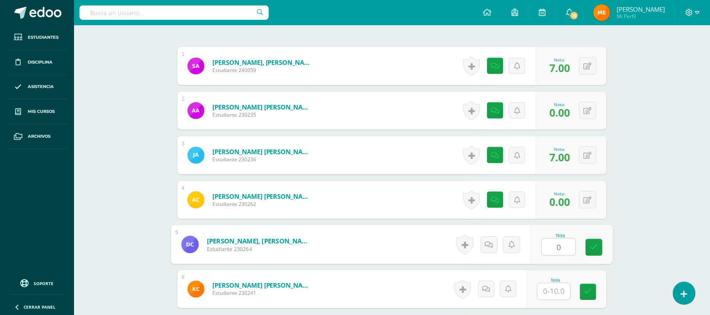
scroll to position [260, 0]
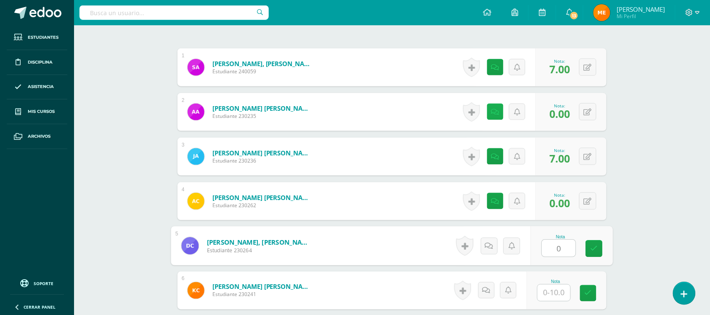
type input "0"
click at [493, 107] on link at bounding box center [495, 111] width 16 height 16
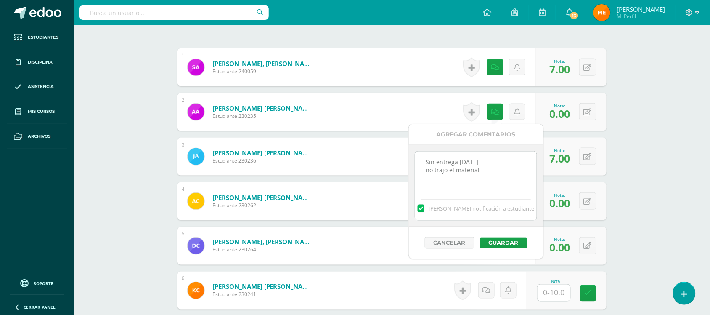
drag, startPoint x: 488, startPoint y: 172, endPoint x: 424, endPoint y: 163, distance: 64.9
click at [424, 163] on textarea "Sin entrega 12SEP- no trajo el material-" at bounding box center [476, 172] width 122 height 42
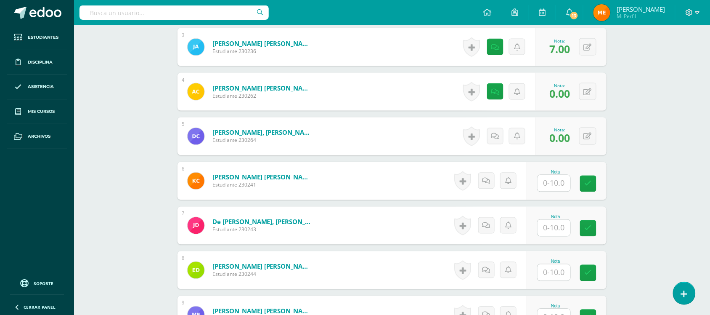
scroll to position [370, 0]
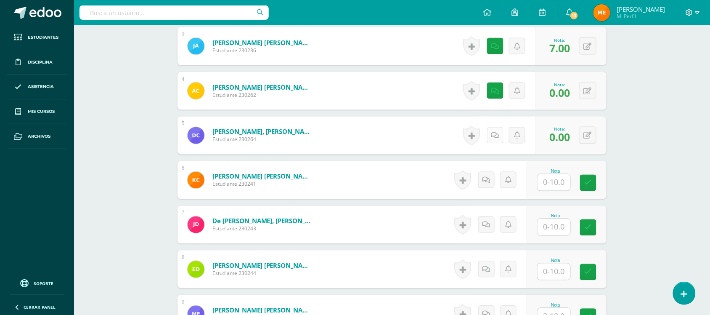
click at [495, 138] on icon at bounding box center [495, 135] width 8 height 7
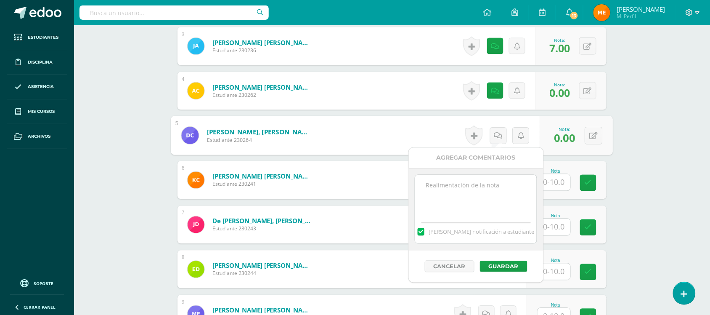
click at [495, 194] on textarea at bounding box center [476, 196] width 122 height 42
paste textarea "Sin entrega 12SEP- no trajo el material-"
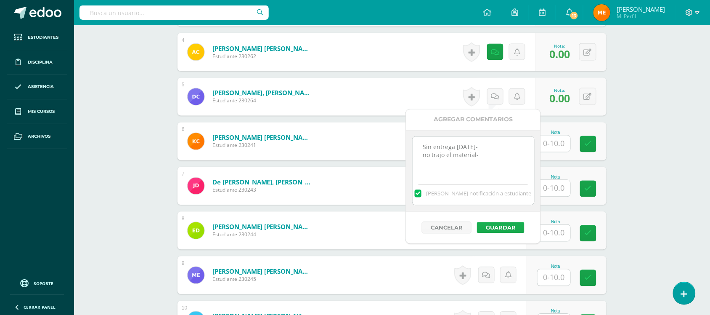
type textarea "Sin entrega 12SEP- no trajo el material-"
click at [506, 228] on button "Guardar" at bounding box center [501, 227] width 48 height 11
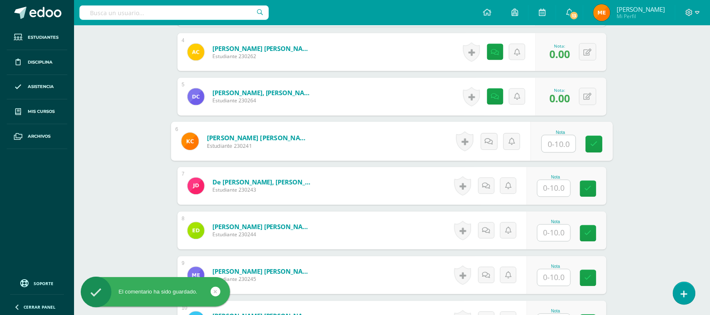
click at [552, 150] on input "text" at bounding box center [559, 143] width 34 height 17
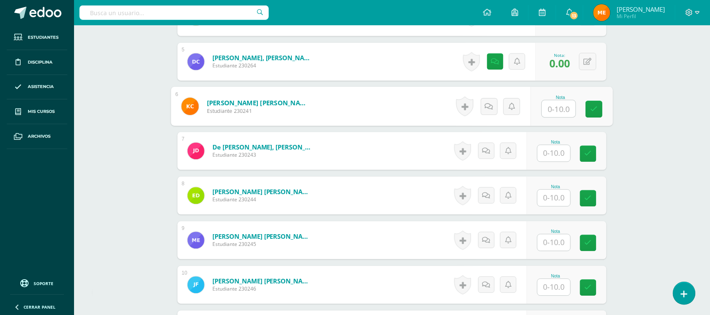
scroll to position [445, 0]
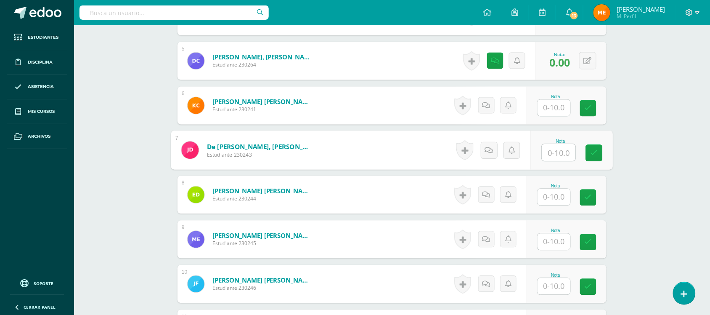
click at [567, 156] on input "text" at bounding box center [559, 152] width 34 height 17
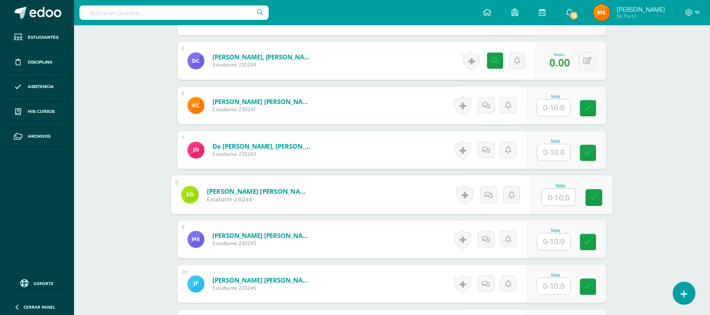
click at [558, 190] on input "text" at bounding box center [559, 197] width 34 height 17
type input "8"
click at [489, 198] on icon at bounding box center [489, 194] width 8 height 7
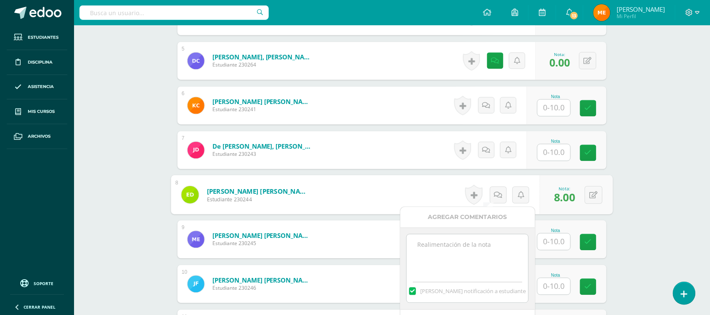
click at [489, 245] on textarea at bounding box center [468, 255] width 122 height 42
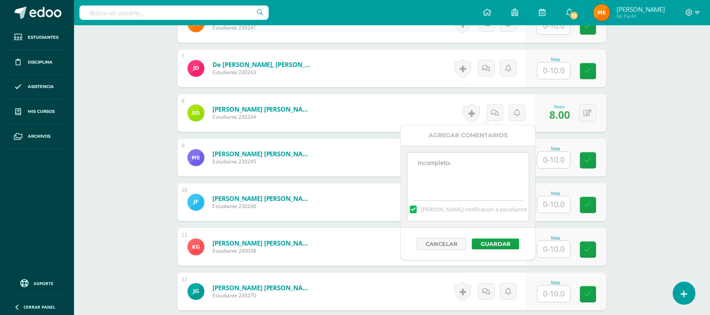
scroll to position [527, 0]
type textarea "Incompleto-"
click at [503, 240] on button "Guardar" at bounding box center [501, 243] width 48 height 11
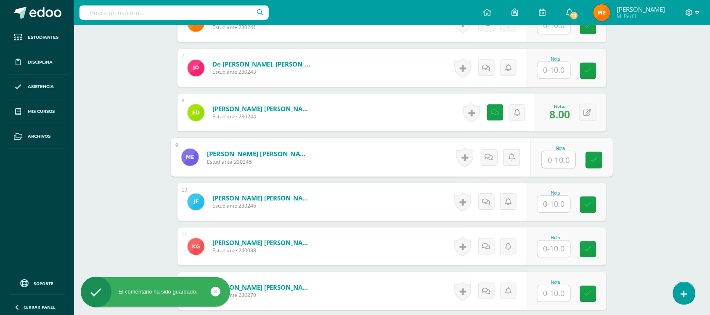
click at [551, 162] on input "text" at bounding box center [559, 159] width 34 height 17
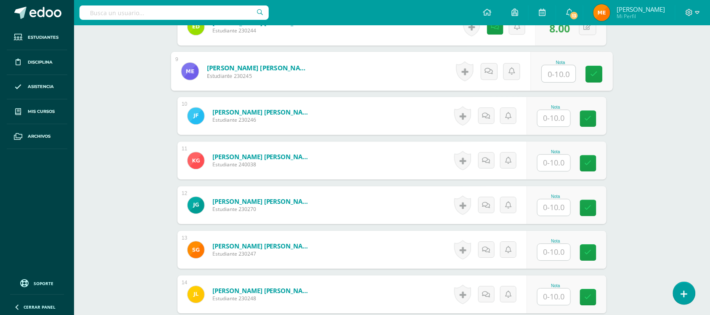
scroll to position [613, 0]
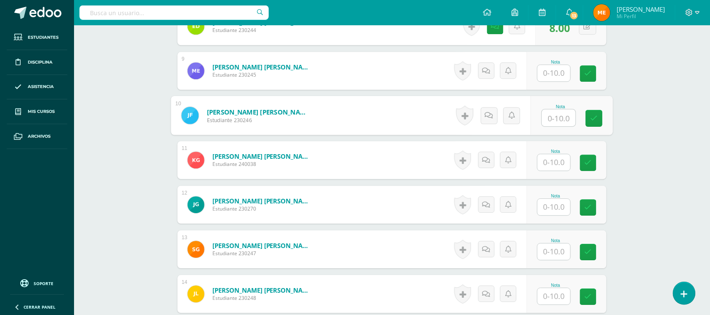
click at [564, 116] on input "text" at bounding box center [559, 117] width 34 height 17
type input "10"
click at [641, 133] on div "Artes Plásticas Sexto Primaria alta "B" Herramientas Detalle de asistencias Act…" at bounding box center [392, 66] width 636 height 1309
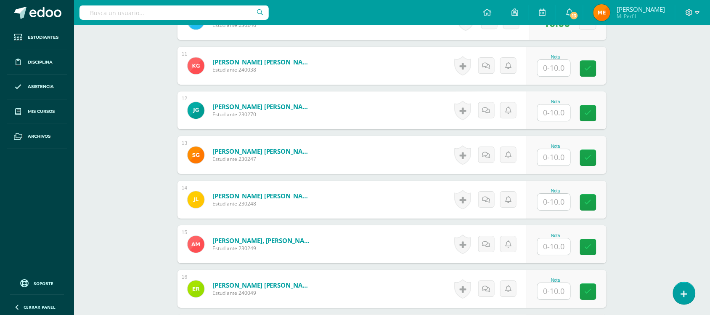
scroll to position [707, 0]
click at [562, 67] on input "text" at bounding box center [554, 68] width 33 height 16
type input "5"
click at [493, 62] on link at bounding box center [489, 66] width 17 height 17
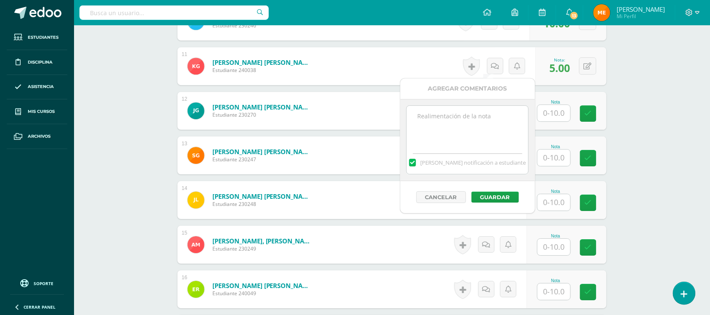
click at [493, 126] on textarea at bounding box center [468, 127] width 122 height 42
type textarea "Incompleto-"
click at [504, 195] on button "Guardar" at bounding box center [495, 196] width 48 height 11
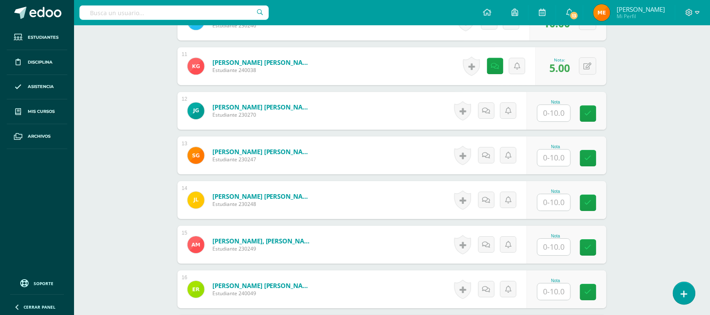
click at [620, 172] on div "¿Estás seguro que quieres eliminar esta actividad? Esto borrará la actividad y …" at bounding box center [392, 1] width 463 height 1251
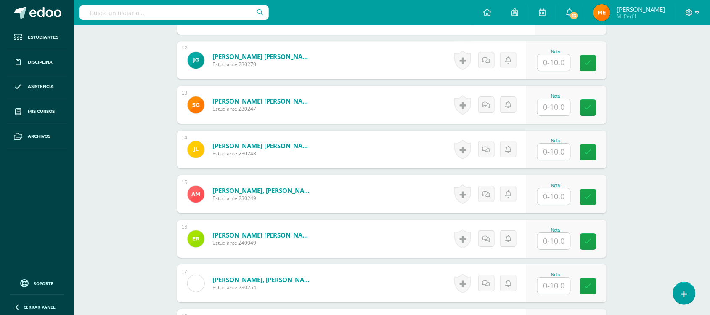
scroll to position [758, 0]
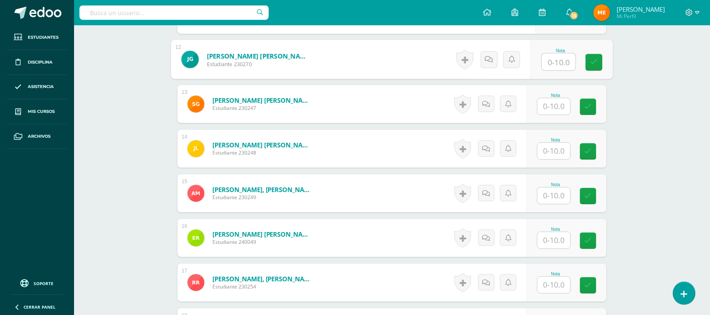
click at [552, 60] on input "text" at bounding box center [559, 61] width 34 height 17
type input "10"
click at [563, 107] on input "text" at bounding box center [554, 106] width 33 height 16
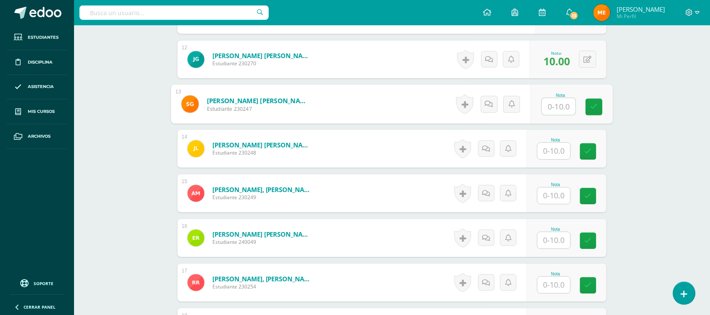
click at [556, 105] on input "text" at bounding box center [559, 106] width 34 height 17
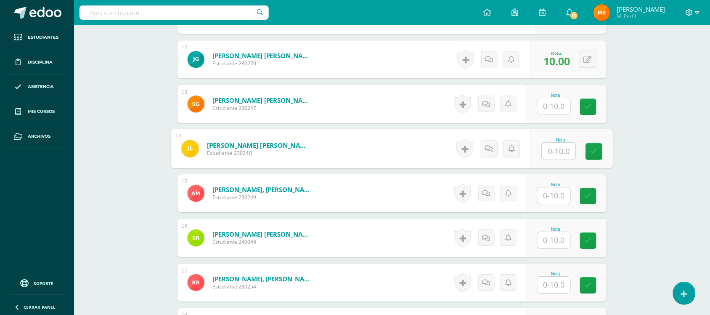
click at [556, 152] on input "text" at bounding box center [559, 151] width 34 height 17
type input "10"
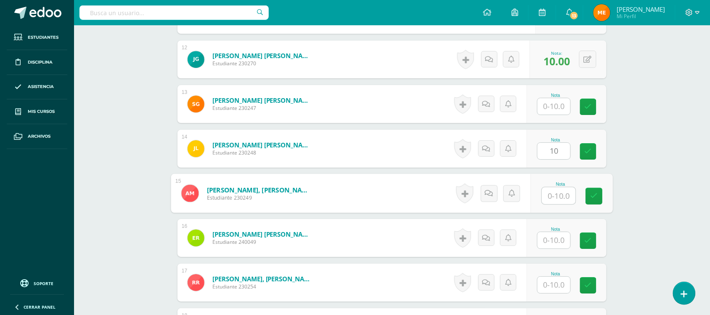
click at [557, 198] on input "text" at bounding box center [559, 195] width 34 height 17
type input "0"
click at [495, 194] on link at bounding box center [489, 193] width 17 height 17
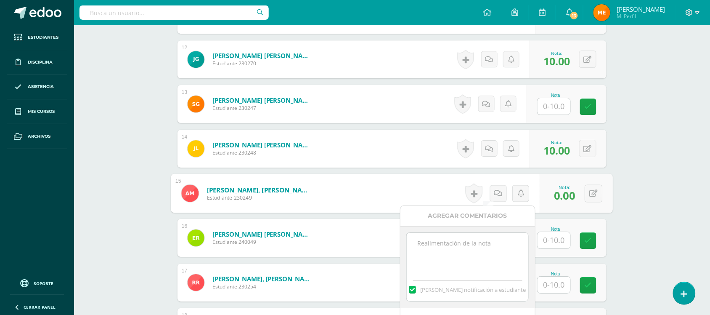
click at [481, 248] on textarea at bounding box center [468, 254] width 122 height 42
paste textarea "Sin entrega 12SEP- no trajo el material-"
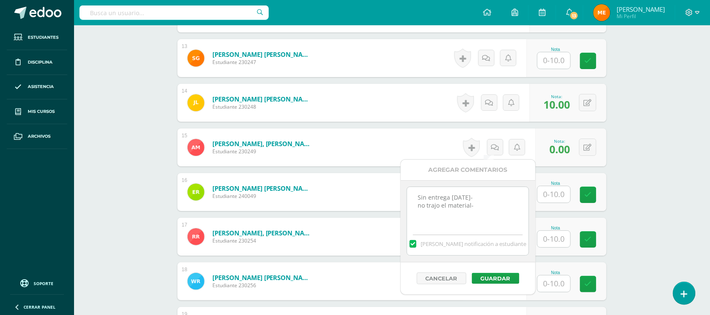
scroll to position [805, 0]
type textarea "Sin entrega 12SEP- no trajo el material-"
click at [503, 273] on button "Guardar" at bounding box center [501, 277] width 48 height 11
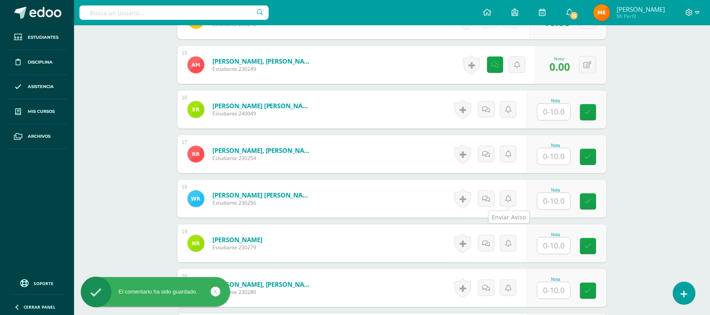
scroll to position [887, 0]
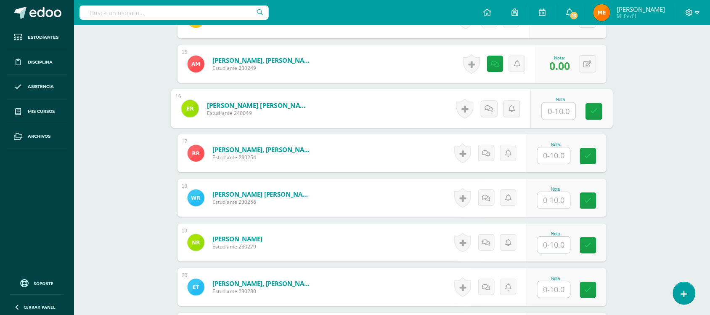
click at [549, 114] on input "text" at bounding box center [559, 111] width 34 height 17
type input "7"
click at [486, 109] on icon at bounding box center [489, 108] width 8 height 7
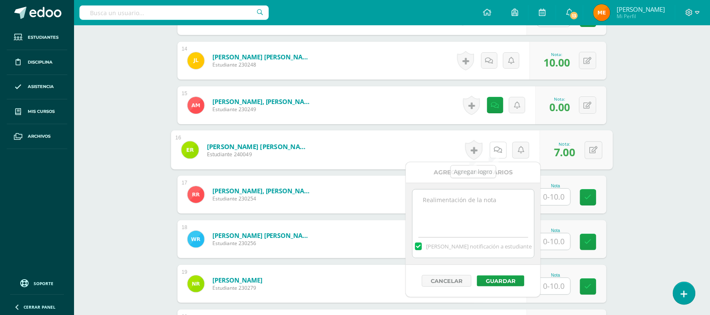
scroll to position [842, 0]
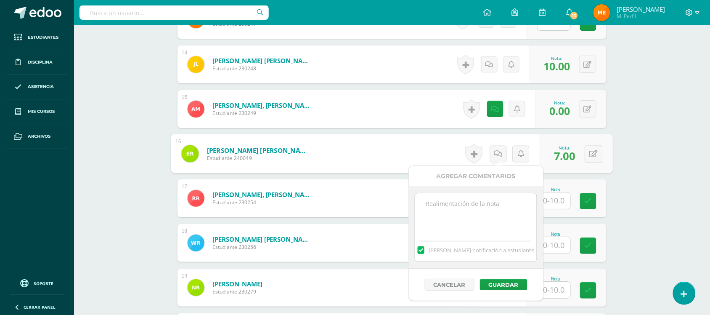
click at [476, 208] on textarea at bounding box center [476, 214] width 122 height 42
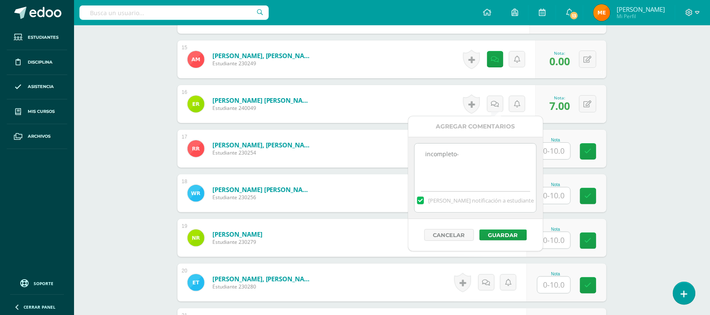
scroll to position [894, 0]
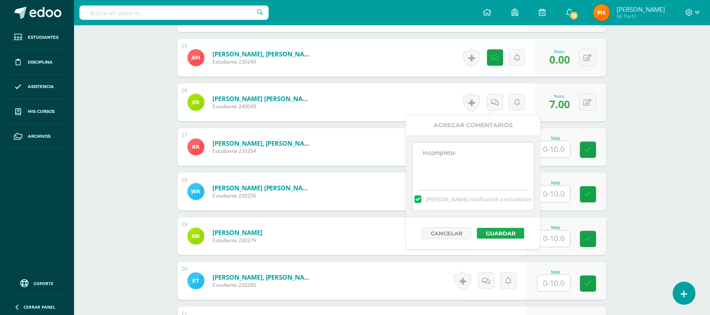
type textarea "incompleto-"
click at [497, 237] on button "Guardar" at bounding box center [501, 233] width 48 height 11
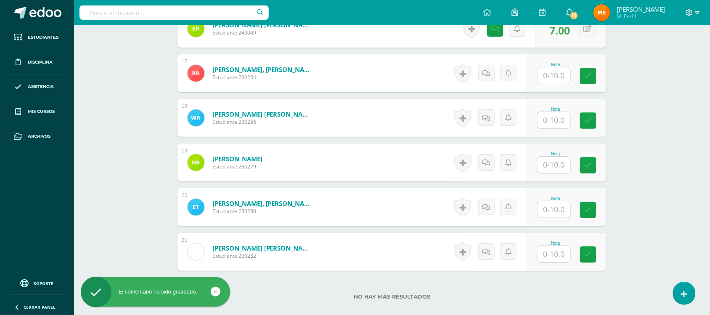
scroll to position [968, 0]
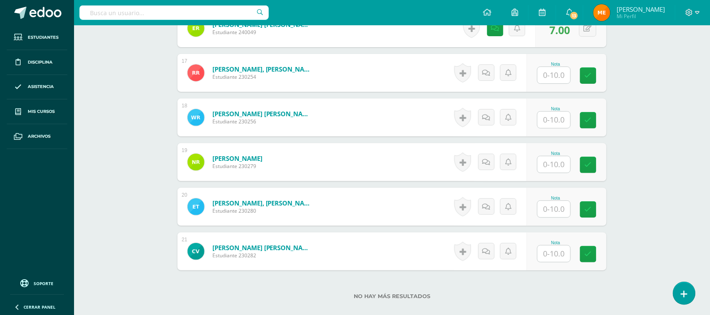
click at [549, 83] on input "text" at bounding box center [554, 75] width 33 height 16
click at [554, 118] on input "text" at bounding box center [554, 119] width 33 height 16
type input "10"
click at [558, 168] on input "text" at bounding box center [554, 164] width 33 height 16
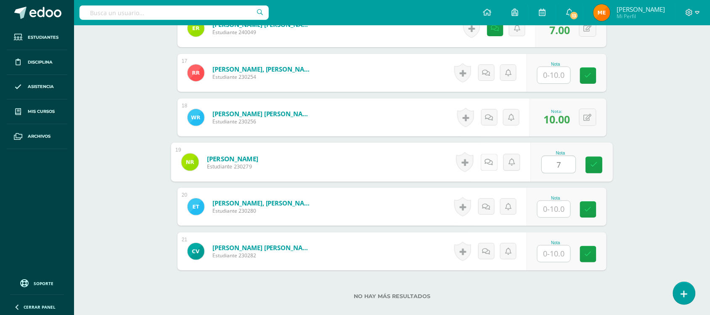
type input "7"
click at [490, 161] on icon at bounding box center [489, 161] width 8 height 7
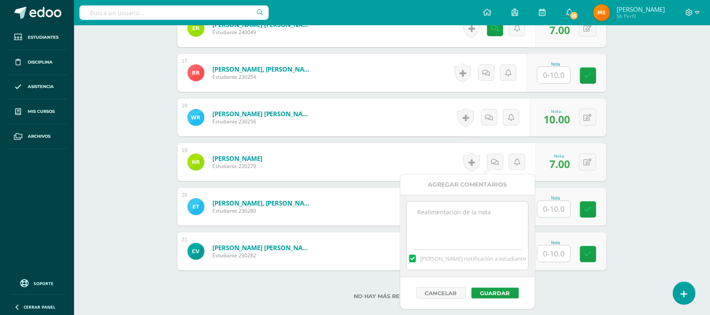
click at [492, 213] on textarea at bounding box center [468, 222] width 122 height 42
click at [436, 225] on textarea "Tamaño requerido-" at bounding box center [468, 222] width 122 height 42
type textarea "Tamaño requerido- incompleto-"
click at [509, 291] on button "Guardar" at bounding box center [495, 292] width 48 height 11
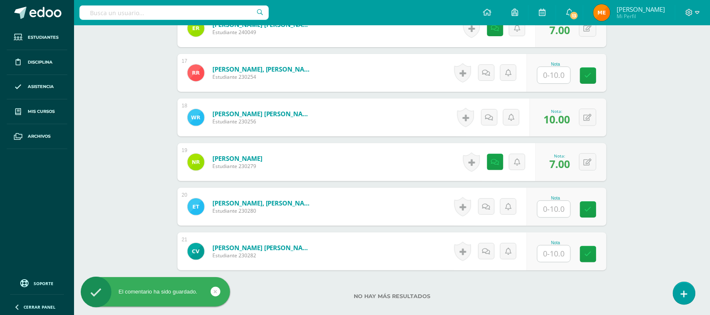
click at [560, 215] on input "text" at bounding box center [554, 209] width 33 height 16
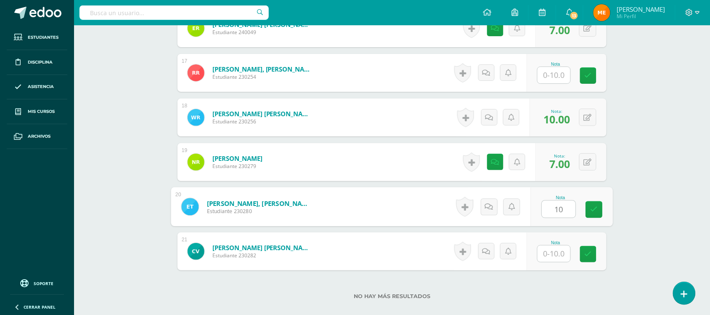
type input "10"
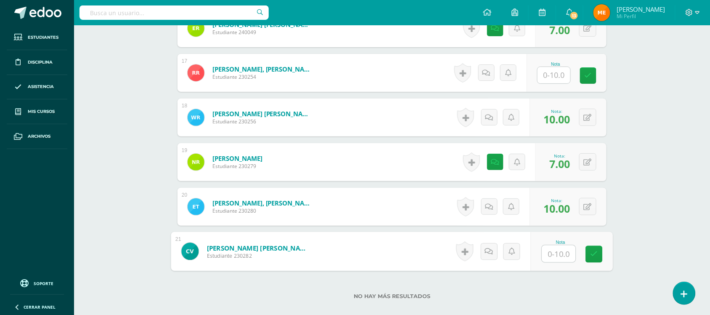
click at [556, 252] on input "text" at bounding box center [559, 253] width 34 height 17
type input "7"
click at [493, 254] on link at bounding box center [489, 251] width 17 height 17
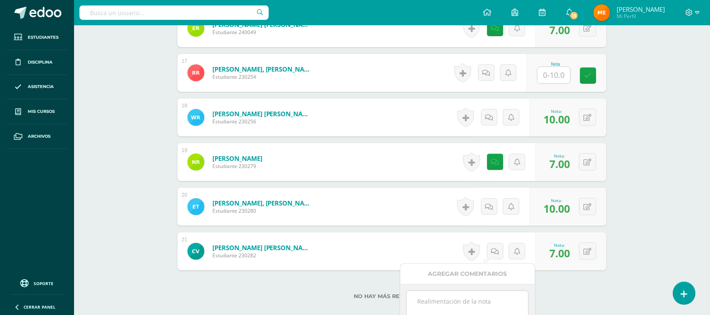
click at [484, 294] on textarea at bounding box center [468, 312] width 122 height 42
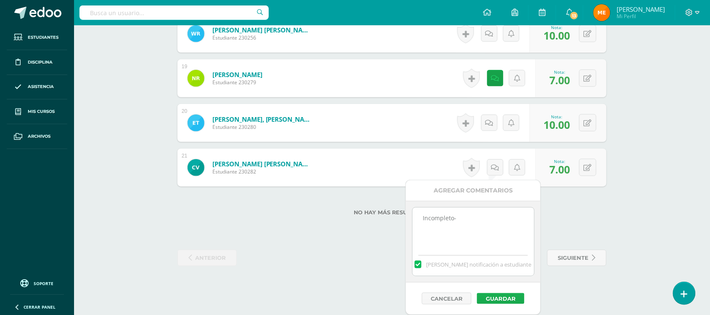
type textarea "Incompleto-"
click at [503, 293] on button "Guardar" at bounding box center [501, 298] width 48 height 11
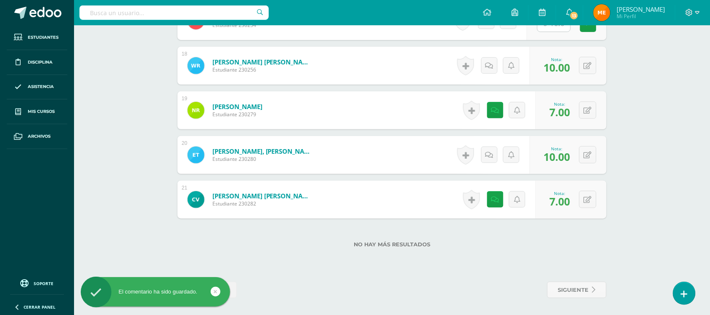
scroll to position [1019, 0]
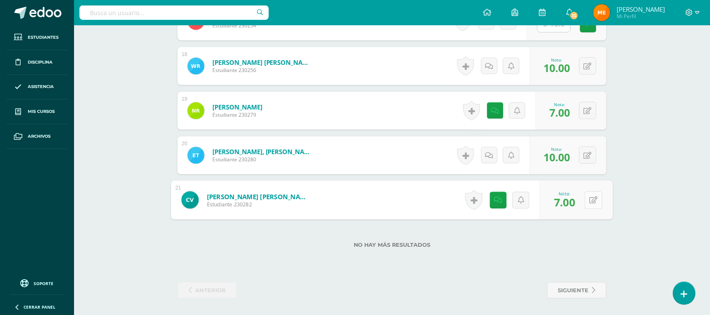
click at [583, 200] on div "0 Logros Logros obtenidos Aún no hay logros agregados Nota: 7.00" at bounding box center [576, 199] width 73 height 39
click at [590, 199] on icon at bounding box center [594, 199] width 8 height 7
type input "10"
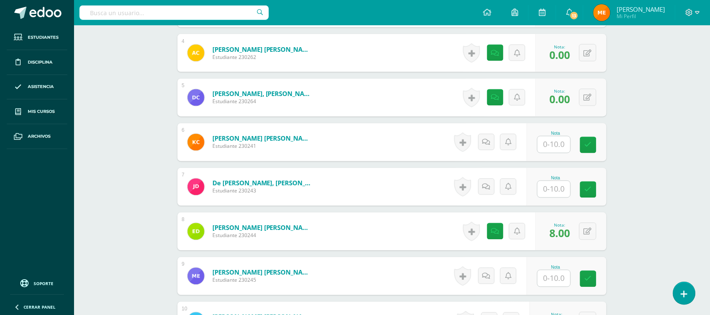
scroll to position [408, 0]
click at [560, 148] on input "text" at bounding box center [554, 144] width 33 height 16
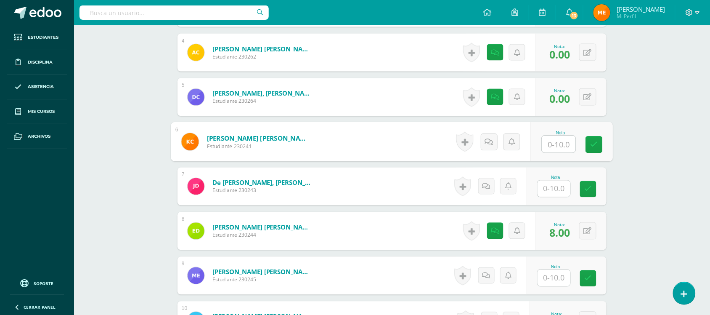
click at [643, 151] on div "Artes Plásticas Sexto Primaria alta "B" Herramientas Detalle de asistencias Act…" at bounding box center [392, 271] width 636 height 1309
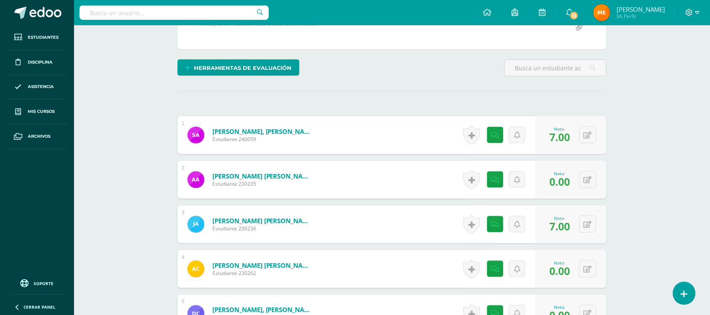
scroll to position [193, 0]
click at [681, 297] on icon at bounding box center [685, 294] width 8 height 10
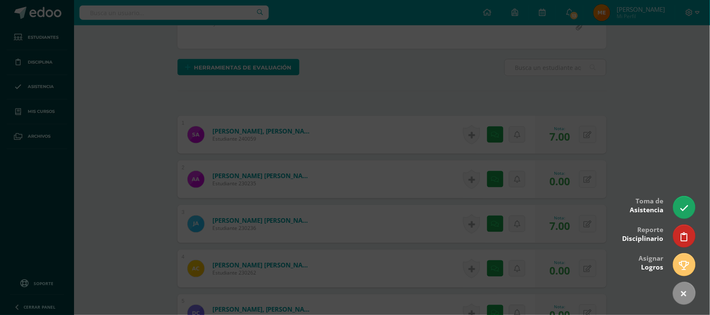
click at [683, 179] on div at bounding box center [355, 157] width 710 height 315
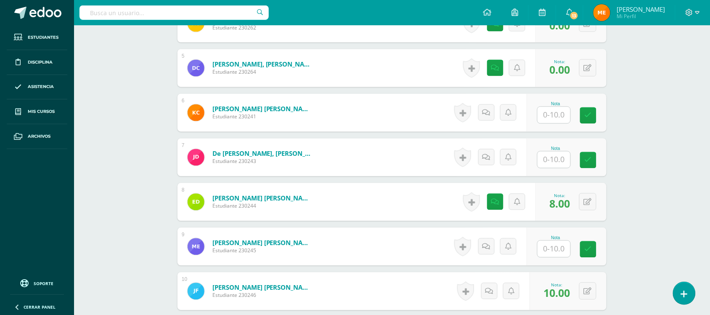
scroll to position [450, 0]
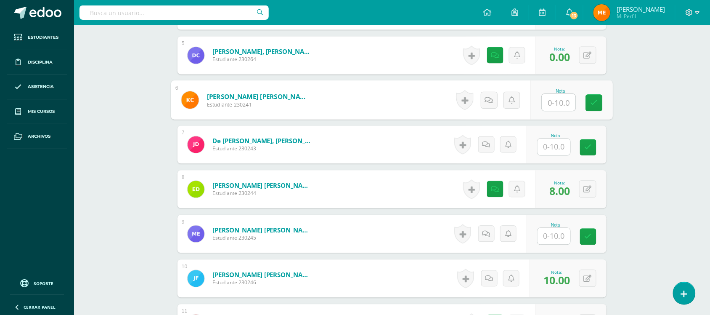
click at [555, 101] on input "text" at bounding box center [559, 102] width 34 height 17
type input "0"
click at [491, 98] on icon at bounding box center [489, 99] width 8 height 7
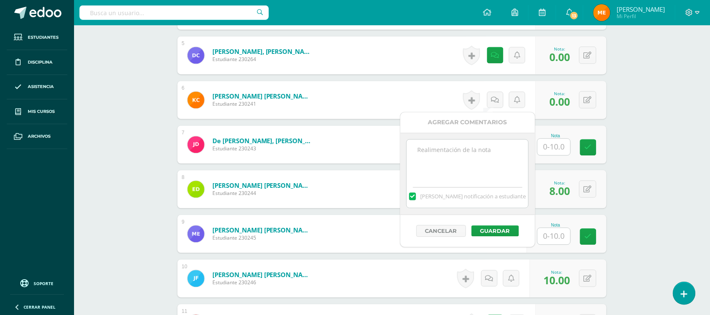
click at [490, 144] on textarea at bounding box center [468, 161] width 122 height 42
drag, startPoint x: 469, startPoint y: 148, endPoint x: 406, endPoint y: 149, distance: 62.7
click at [406, 149] on div "Ausente- Mandar notificación a estudiante" at bounding box center [467, 173] width 122 height 69
click at [461, 151] on textarea "Ausente-" at bounding box center [468, 161] width 122 height 42
drag, startPoint x: 472, startPoint y: 148, endPoint x: 399, endPoint y: 152, distance: 73.7
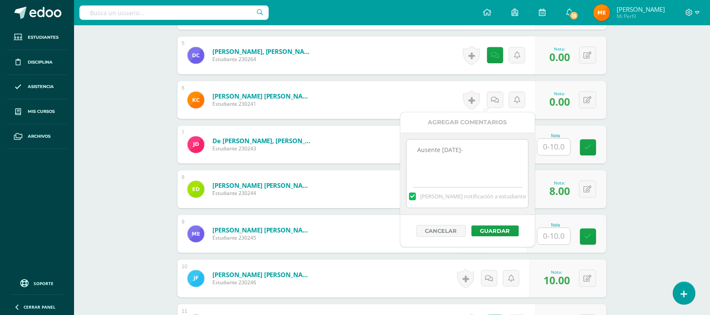
click at [399, 152] on body "El comentario ha sido guardado. El comentario ha sido guardado. El comentario h…" at bounding box center [355, 217] width 710 height 1334
type textarea "Ausente 12SEP-"
click at [499, 230] on button "Guardar" at bounding box center [495, 230] width 48 height 11
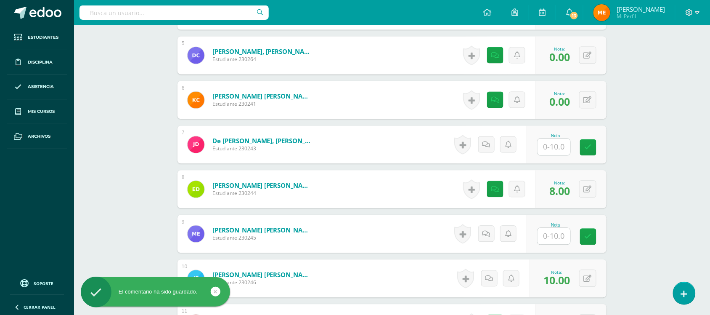
click at [559, 148] on input "text" at bounding box center [554, 147] width 33 height 16
type input "0"
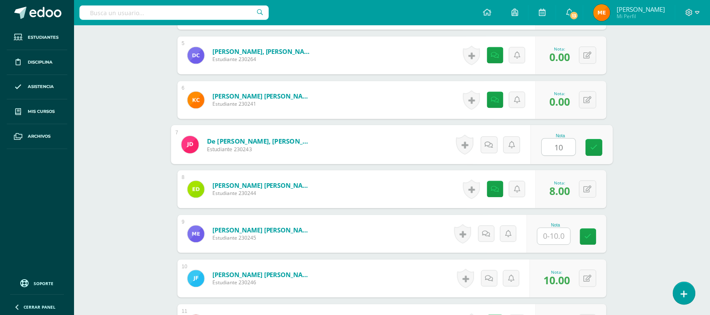
type input "10"
click at [627, 188] on div "Artes Plásticas Sexto Primaria alta "B" Herramientas Detalle de asistencias Act…" at bounding box center [392, 229] width 636 height 1309
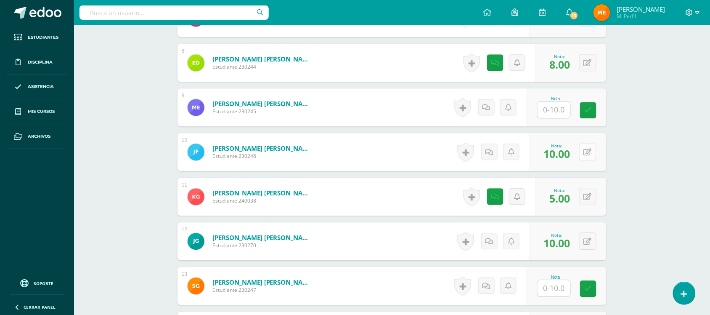
scroll to position [577, 0]
click at [557, 113] on input "text" at bounding box center [554, 109] width 33 height 16
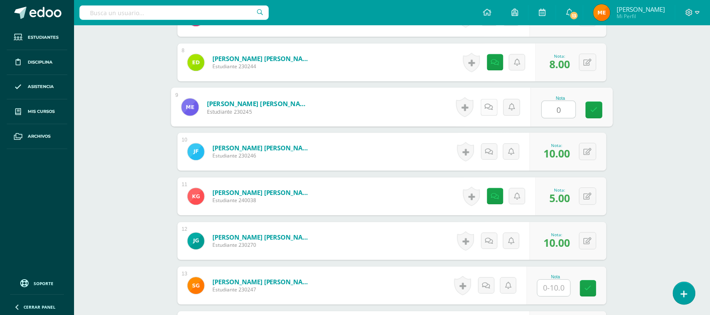
type input "0"
click at [497, 110] on link at bounding box center [489, 106] width 17 height 17
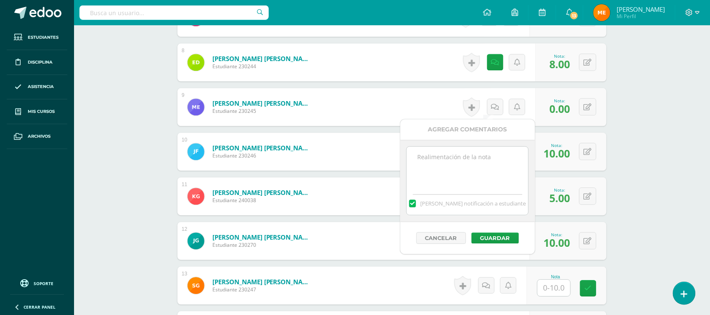
click at [487, 158] on textarea at bounding box center [468, 167] width 122 height 42
paste textarea "Ausente 12SEP-"
type textarea "Ausente 12SEP-"
click at [498, 238] on button "Guardar" at bounding box center [495, 237] width 48 height 11
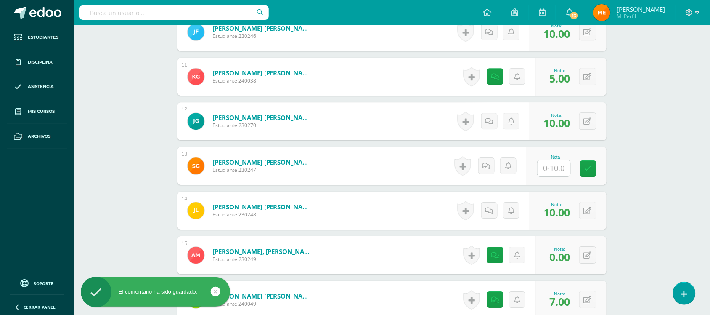
scroll to position [697, 0]
click at [562, 167] on input "text" at bounding box center [559, 167] width 34 height 17
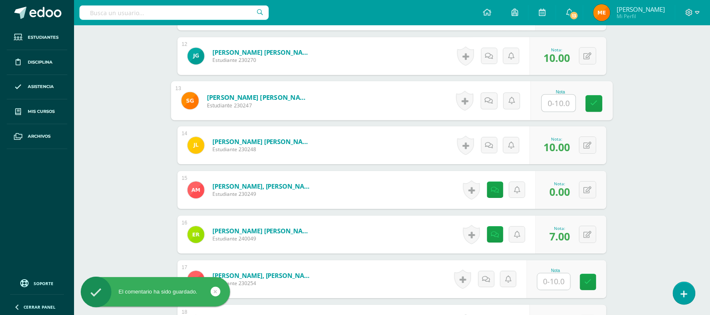
scroll to position [763, 0]
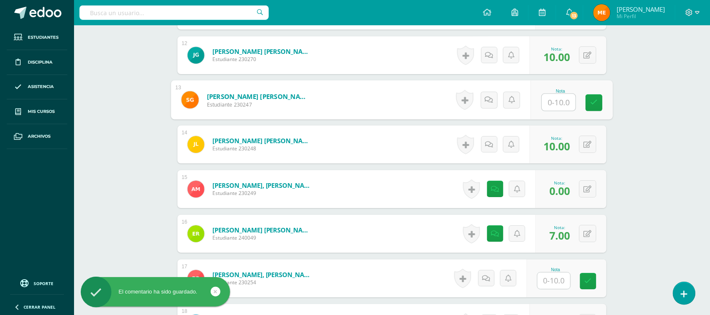
click at [551, 100] on input "text" at bounding box center [559, 102] width 34 height 17
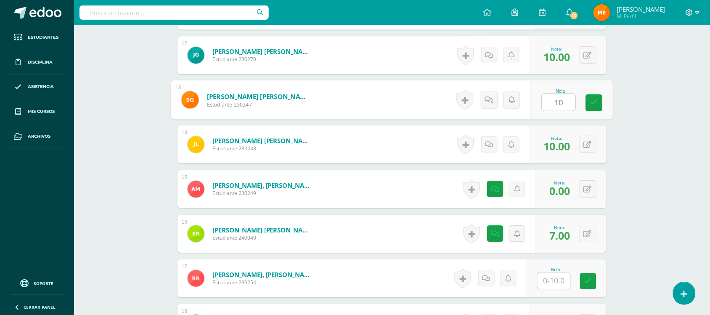
type input "10"
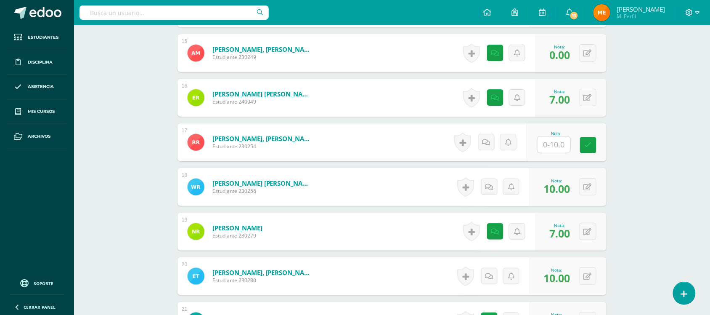
scroll to position [900, 0]
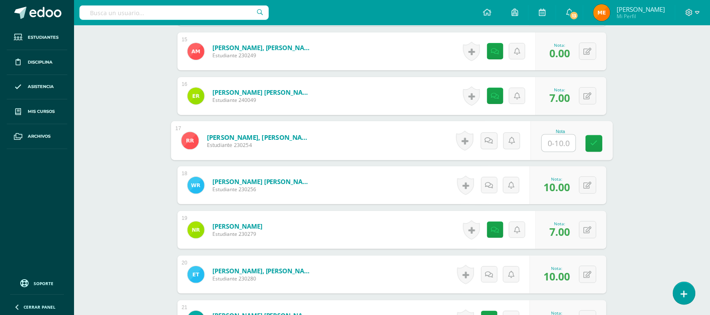
click at [561, 143] on input "text" at bounding box center [559, 143] width 34 height 17
type input "0"
click at [488, 138] on icon at bounding box center [489, 140] width 8 height 7
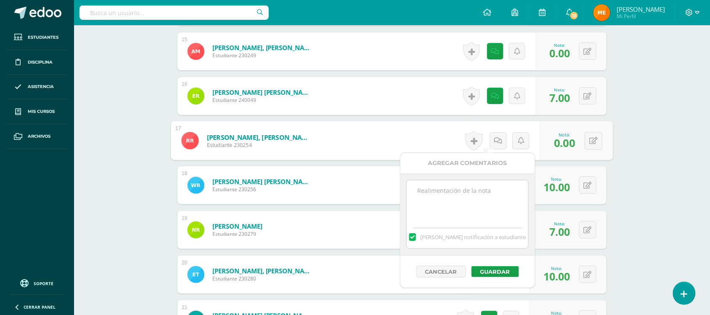
click at [479, 186] on textarea at bounding box center [468, 201] width 122 height 42
paste textarea "Ausente 12SEP-"
type textarea "Ausente 12SEP-"
click at [500, 270] on button "Guardar" at bounding box center [495, 271] width 48 height 11
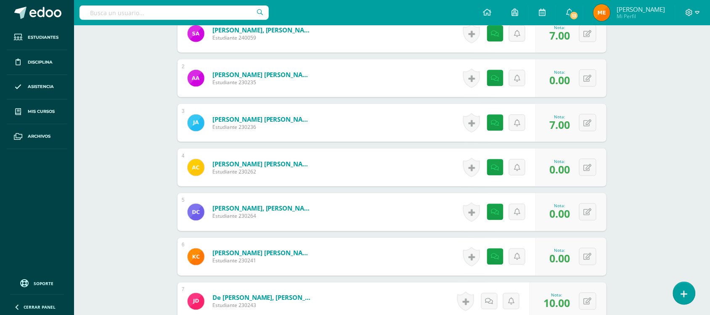
scroll to position [0, 0]
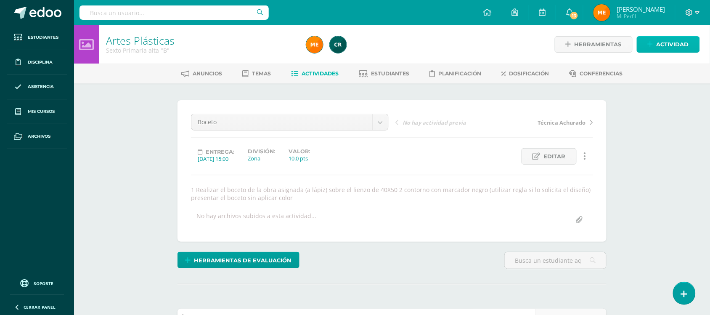
click at [664, 39] on span "Actividad" at bounding box center [673, 45] width 32 height 16
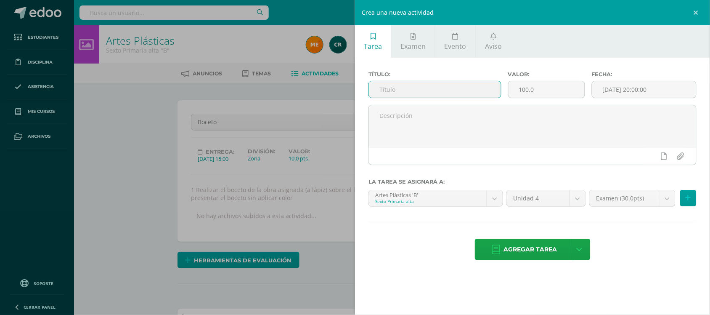
click at [453, 94] on input "text" at bounding box center [435, 89] width 132 height 16
type input "Aplicación de color I"
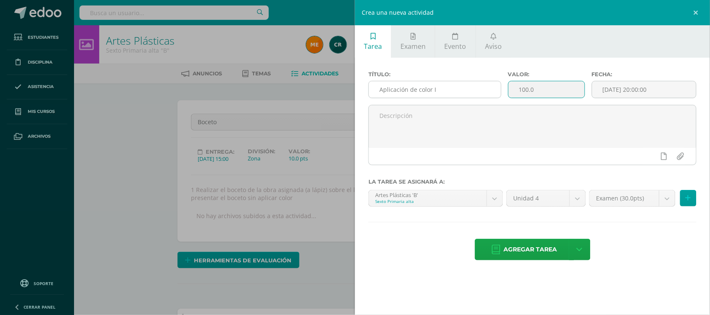
drag, startPoint x: 539, startPoint y: 92, endPoint x: 489, endPoint y: 88, distance: 50.6
click at [489, 88] on div "Título: Aplicación de color I Valor: 100.0 Fecha: 2025-09-12 20:00:00" at bounding box center [532, 88] width 335 height 34
type input "10"
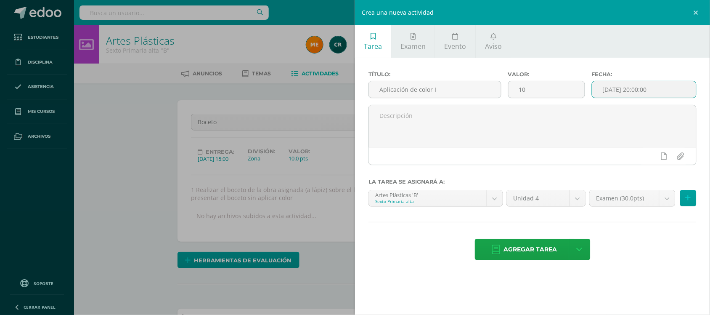
click at [617, 85] on input "[DATE] 20:00:00" at bounding box center [644, 89] width 104 height 16
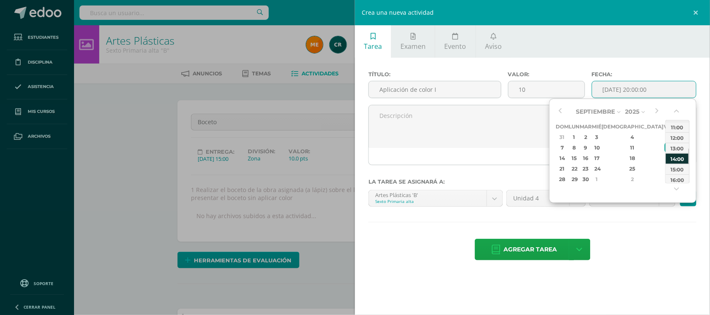
click at [678, 160] on div "14:00" at bounding box center [678, 158] width 24 height 11
type input "2025-09-12 14:00"
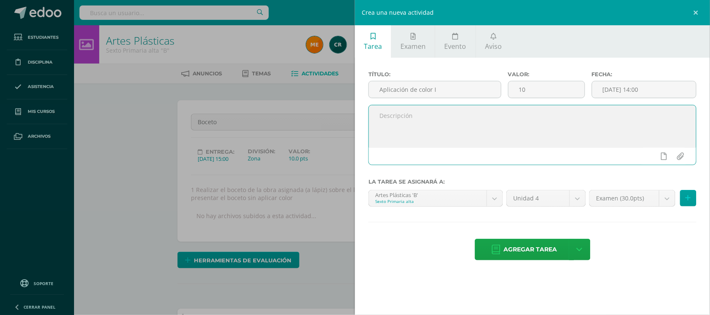
click at [594, 134] on textarea at bounding box center [532, 126] width 327 height 42
type textarea "Aplica la primera capa de color en las formas del lienzo, deben pintarse los bo…"
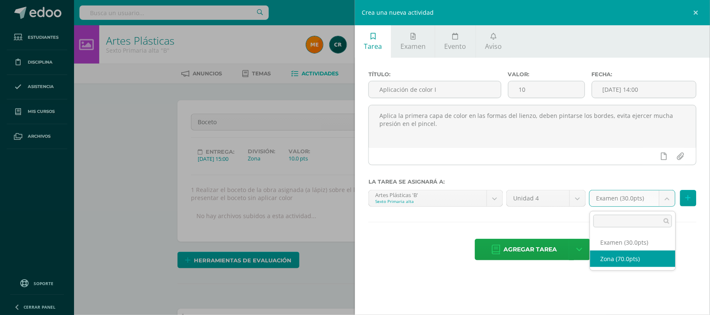
select select "107867"
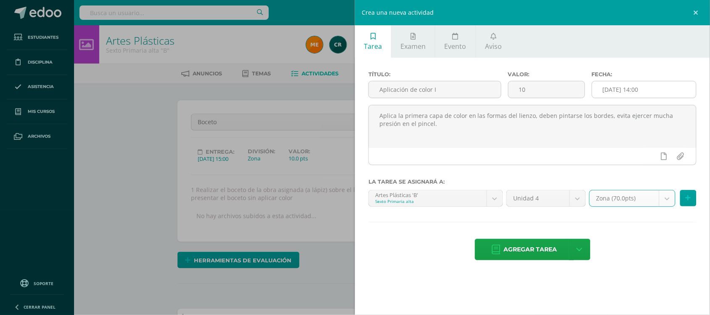
click at [653, 93] on input "2025-09-12 14:00" at bounding box center [644, 89] width 104 height 16
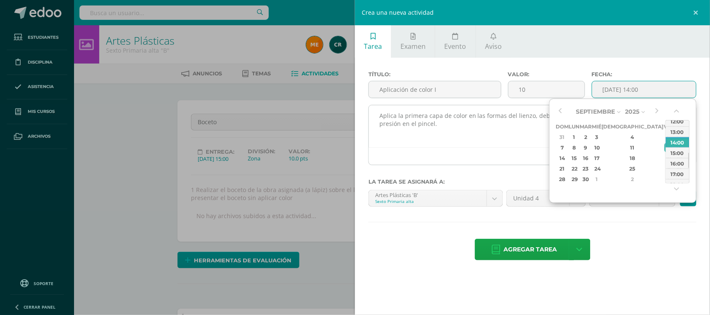
click at [515, 143] on textarea "Aplica la primera capa de color en las formas del lienzo, deben pintarse los bo…" at bounding box center [532, 126] width 327 height 42
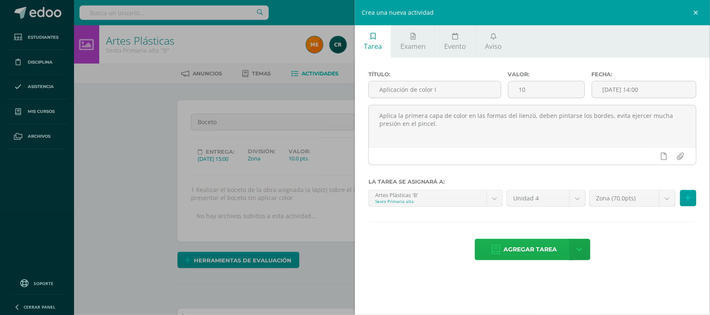
click at [535, 254] on span "Agregar tarea" at bounding box center [530, 249] width 53 height 21
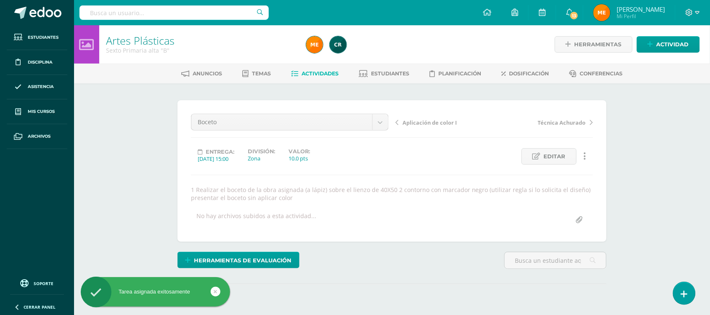
scroll to position [95, 0]
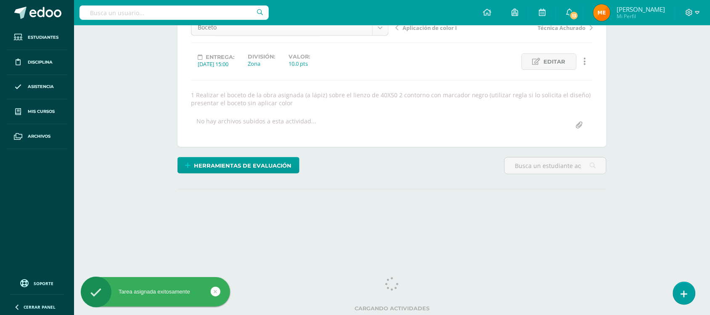
click at [380, 30] on body "Tarea asignada exitosamente Estudiantes Disciplina Asistencia Mis cursos Archiv…" at bounding box center [355, 79] width 710 height 349
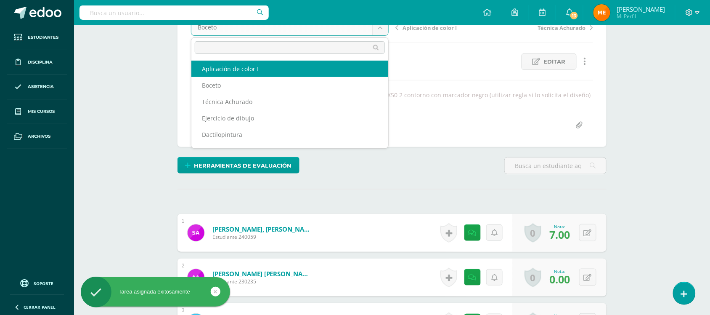
select select "/dashboard/teacher/grade-activity/109212/"
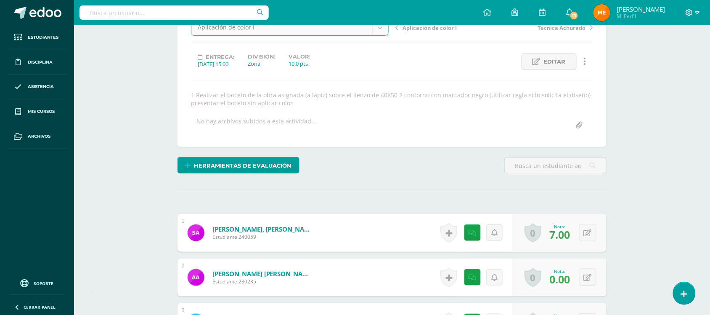
scroll to position [95, 0]
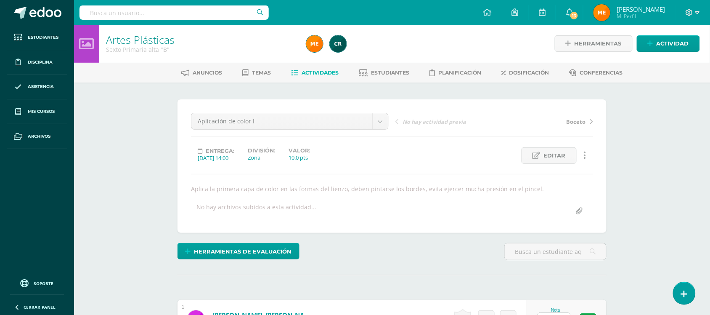
scroll to position [1, 0]
